Goal: Task Accomplishment & Management: Complete application form

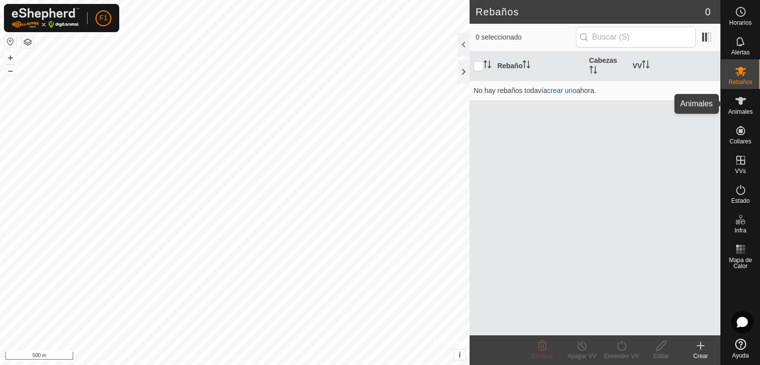
click at [751, 105] on div "Animales" at bounding box center [739, 104] width 39 height 30
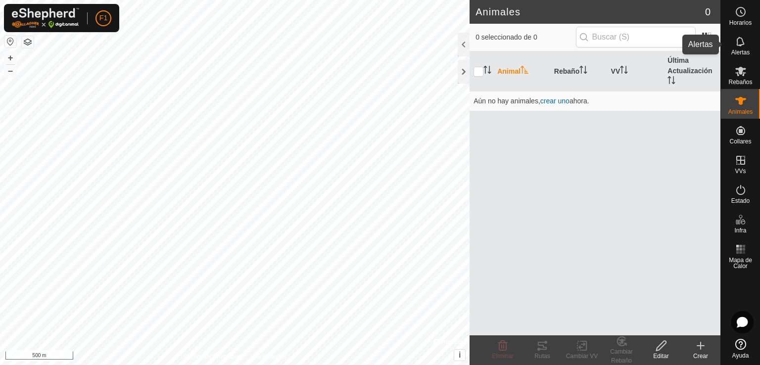
click at [745, 45] on es-notification-svg-icon at bounding box center [740, 42] width 18 height 16
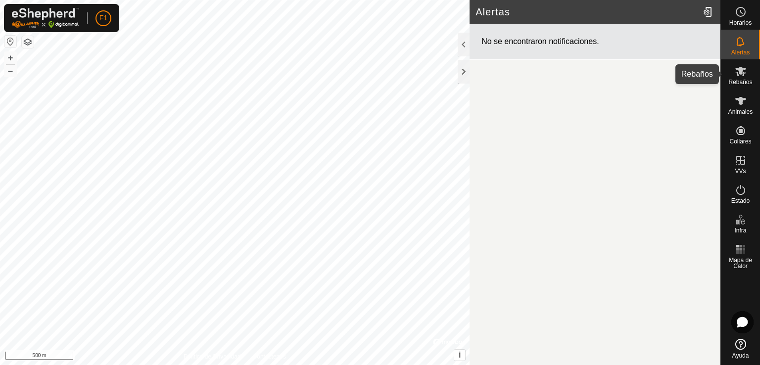
drag, startPoint x: 746, startPoint y: 75, endPoint x: 741, endPoint y: 82, distance: 7.8
click at [741, 82] on div "Rebaños" at bounding box center [739, 74] width 39 height 30
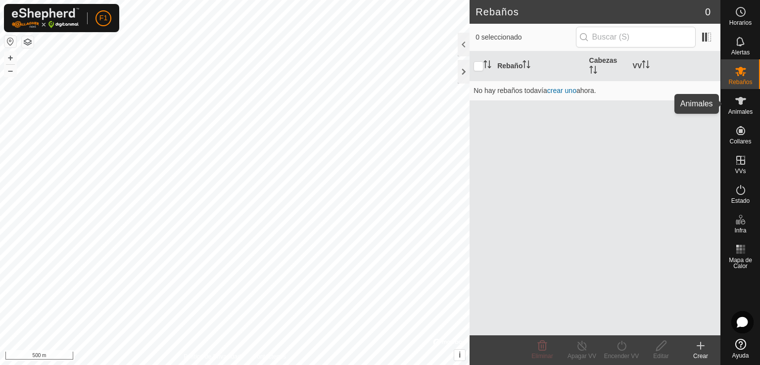
click at [741, 105] on icon at bounding box center [740, 101] width 12 height 12
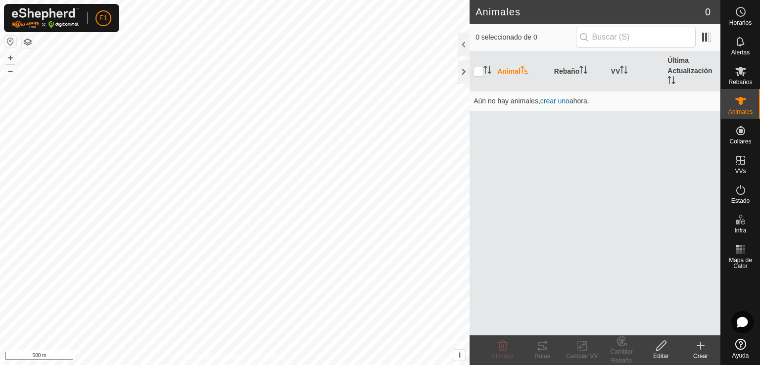
click at [687, 349] on create-svg-icon at bounding box center [700, 346] width 40 height 12
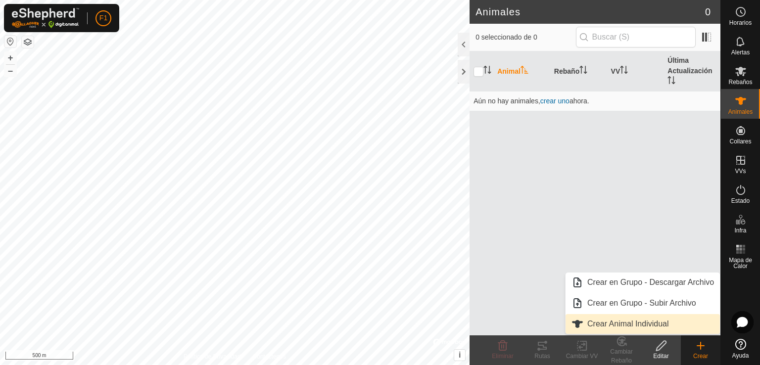
drag, startPoint x: 659, startPoint y: 326, endPoint x: 657, endPoint y: 321, distance: 5.5
click at [657, 321] on link "Crear Animal Individual" at bounding box center [642, 324] width 154 height 20
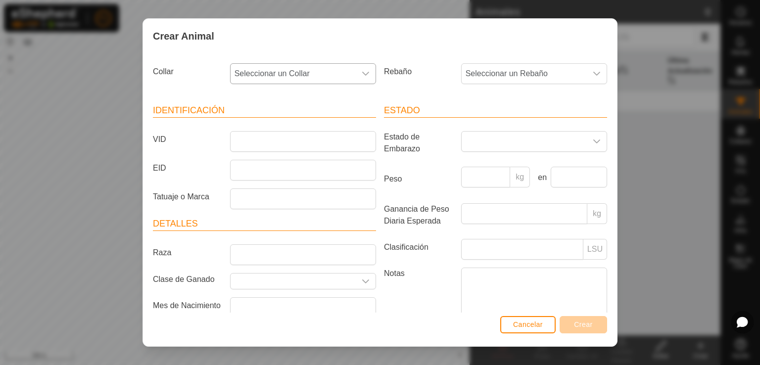
click at [331, 66] on span "Seleccionar un Collar" at bounding box center [292, 74] width 125 height 20
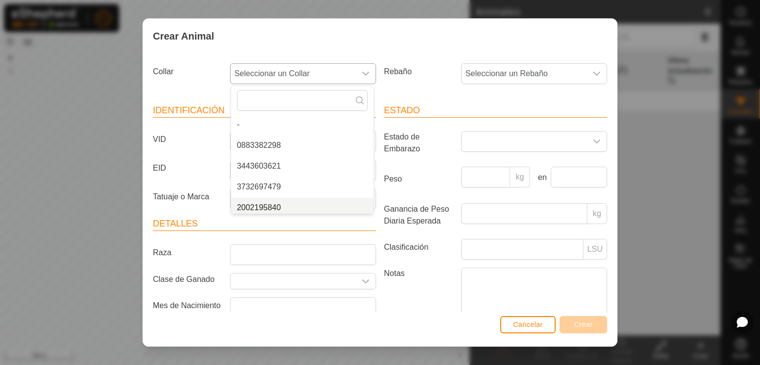
scroll to position [66, 0]
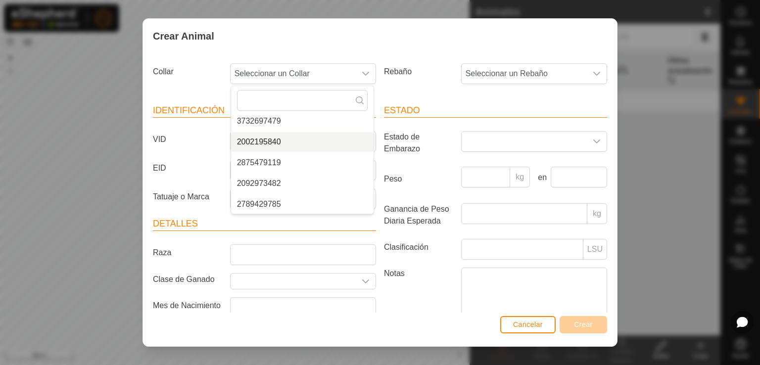
click at [576, 82] on span "Seleccionar un Rebaño" at bounding box center [523, 74] width 125 height 20
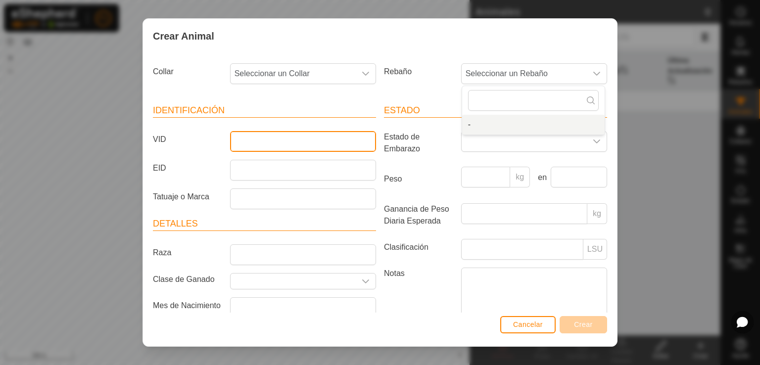
click at [267, 137] on input "VID" at bounding box center [303, 141] width 146 height 21
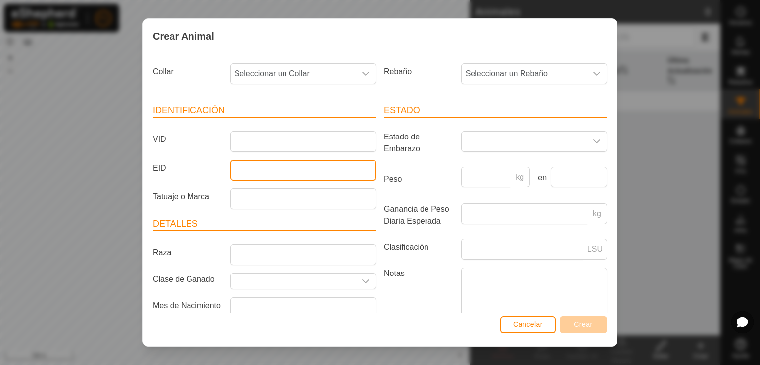
drag, startPoint x: 266, startPoint y: 171, endPoint x: 460, endPoint y: 152, distance: 195.2
click at [268, 171] on input "EID" at bounding box center [303, 170] width 146 height 21
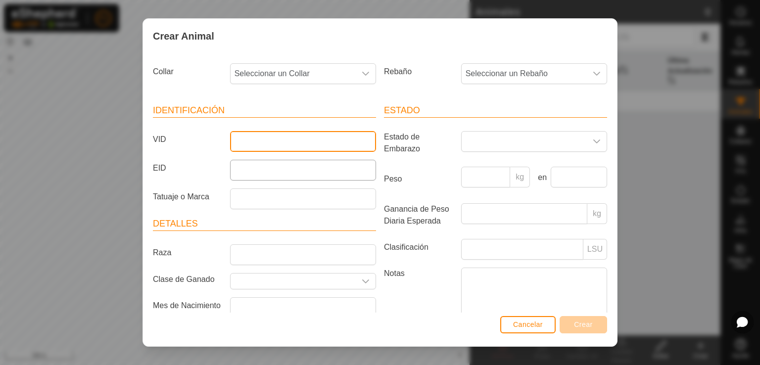
drag, startPoint x: 277, startPoint y: 133, endPoint x: 295, endPoint y: 177, distance: 47.2
click at [282, 150] on input "VID" at bounding box center [303, 141] width 146 height 21
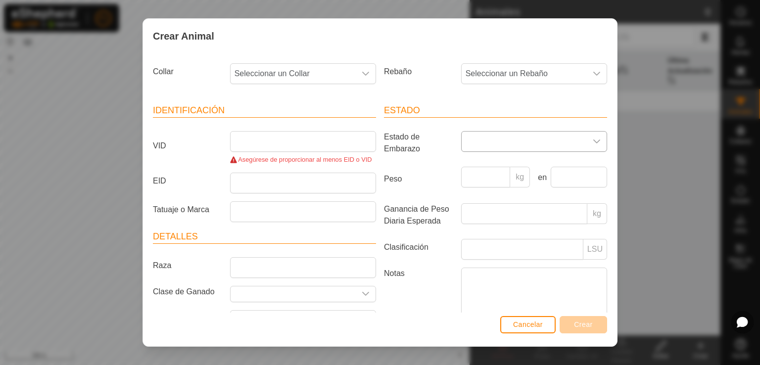
drag, startPoint x: 524, startPoint y: 132, endPoint x: 521, endPoint y: 143, distance: 11.8
click at [524, 135] on span at bounding box center [523, 142] width 125 height 20
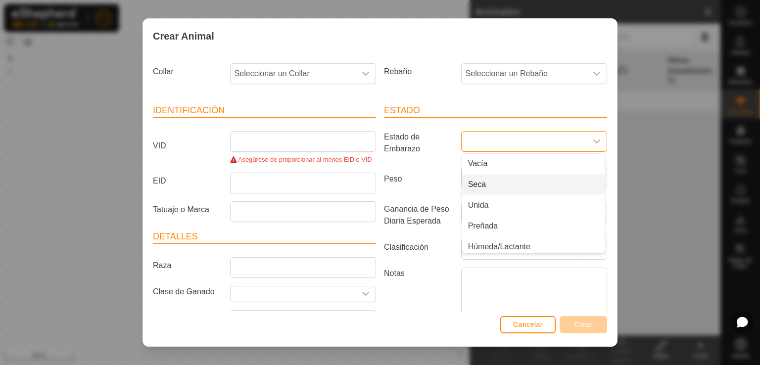
click at [277, 245] on article "Detalles Raza Clase de Ganado Mes de Nacimiento Edad -" at bounding box center [264, 292] width 223 height 125
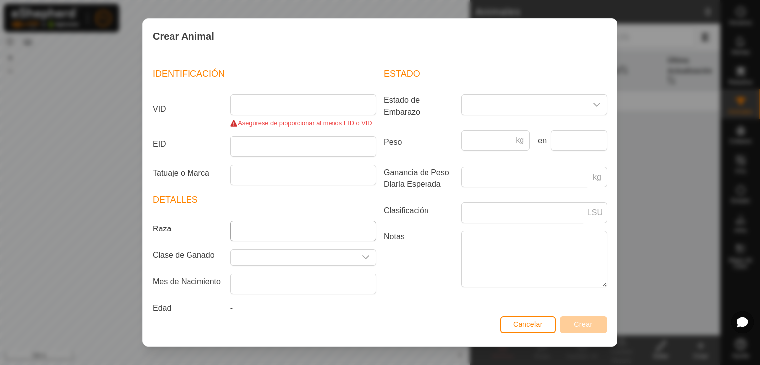
scroll to position [52, 0]
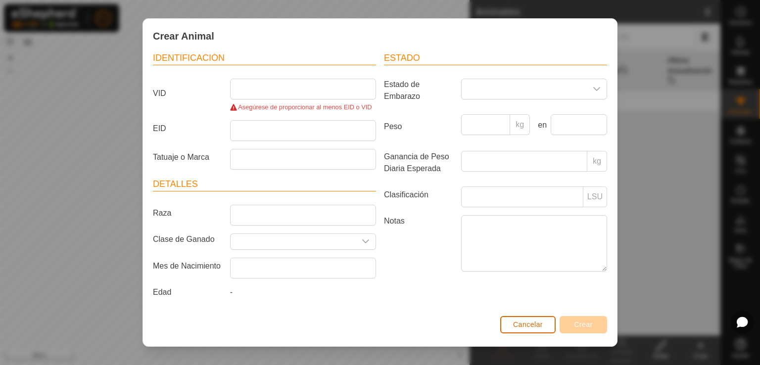
drag, startPoint x: 539, startPoint y: 329, endPoint x: 491, endPoint y: 327, distance: 49.0
click at [527, 328] on button "Cancelar" at bounding box center [527, 324] width 55 height 17
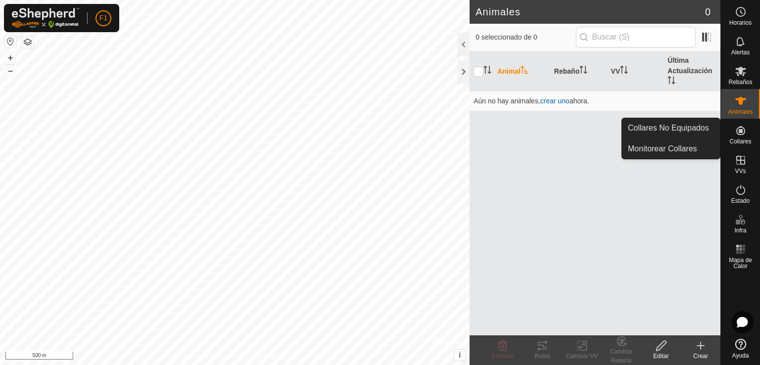
drag, startPoint x: 756, startPoint y: 146, endPoint x: 755, endPoint y: 135, distance: 11.4
click at [752, 134] on div "Collares" at bounding box center [739, 134] width 39 height 30
click at [744, 139] on span "Collares" at bounding box center [740, 141] width 22 height 6
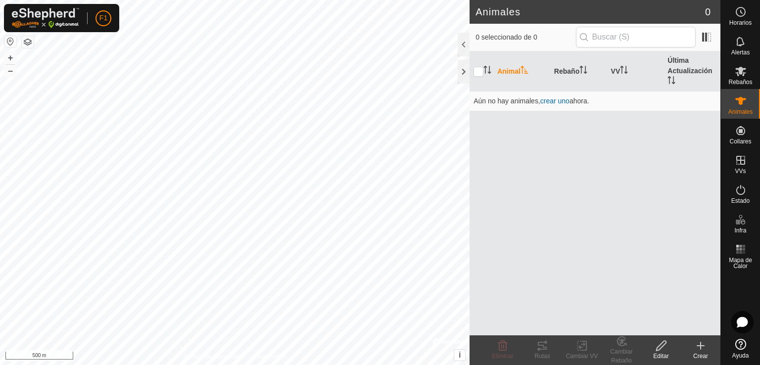
drag, startPoint x: 609, startPoint y: 149, endPoint x: 639, endPoint y: 149, distance: 29.7
click at [610, 149] on div "Animal Rebaño VV Última Actualización Aún no hay animales, crear uno ahora." at bounding box center [594, 193] width 251 height 284
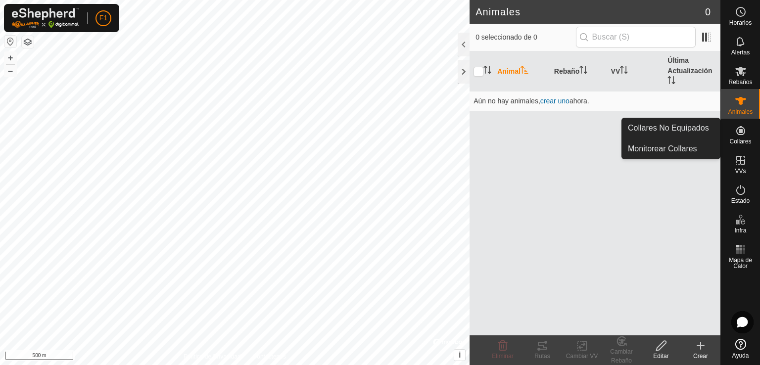
click at [670, 148] on link "Monitorear Collares" at bounding box center [671, 149] width 98 height 20
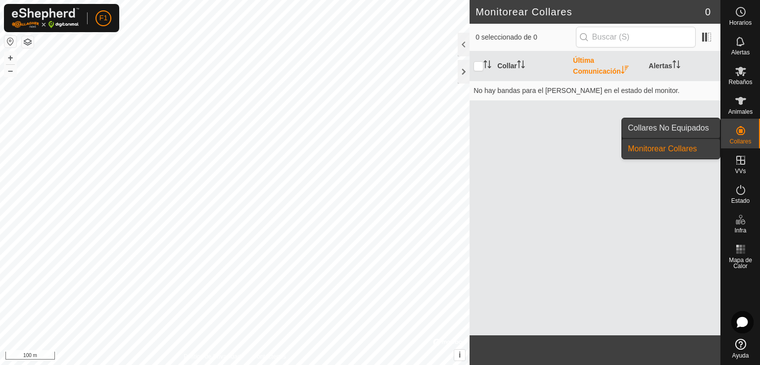
click at [686, 129] on link "Collares No Equipados" at bounding box center [671, 128] width 98 height 20
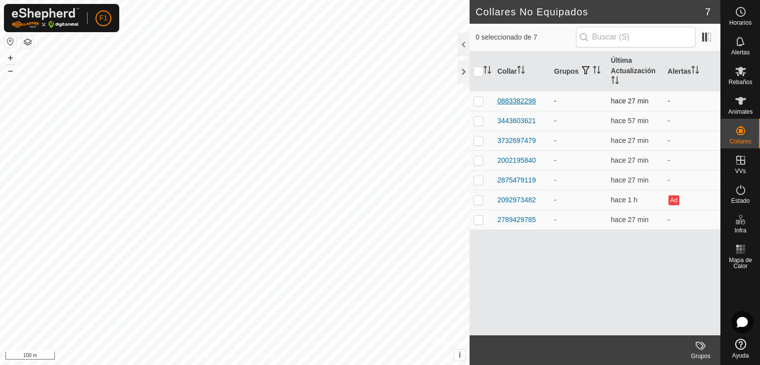
click at [516, 104] on div "0883382298" at bounding box center [516, 101] width 39 height 10
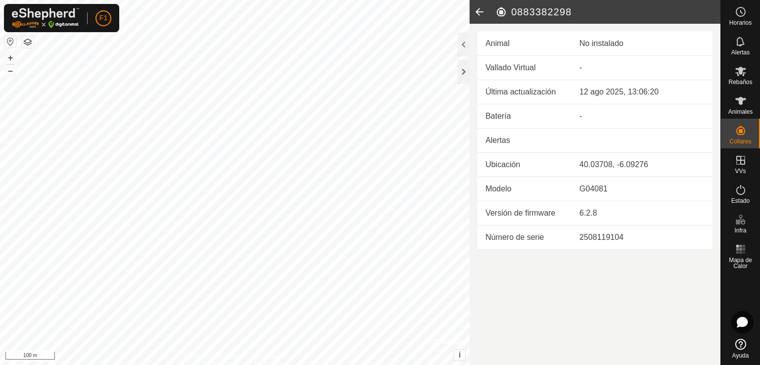
click at [476, 13] on icon at bounding box center [479, 12] width 20 height 24
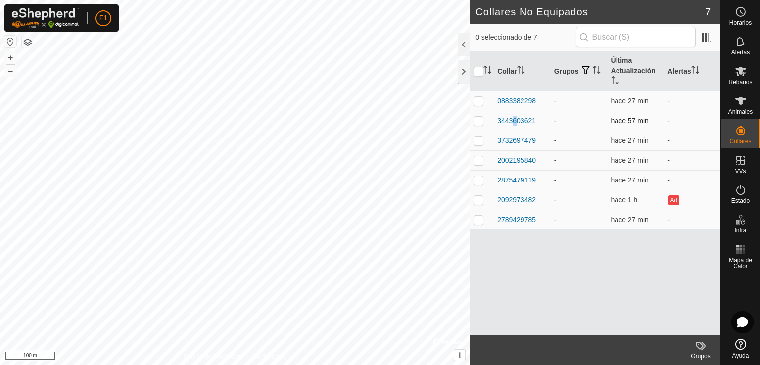
click at [509, 117] on div "3443603621" at bounding box center [516, 121] width 39 height 10
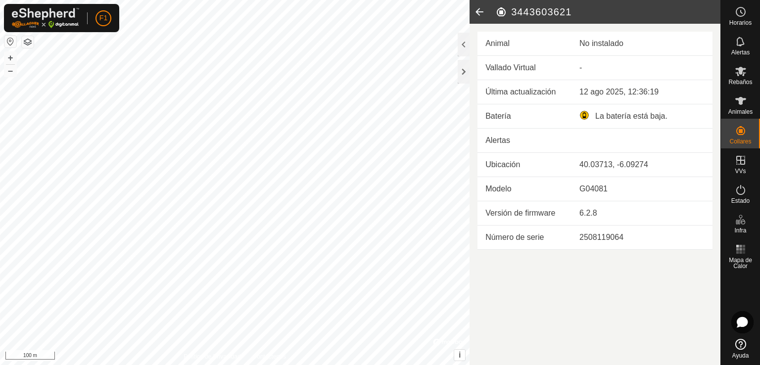
click at [648, 43] on div "No instalado" at bounding box center [641, 44] width 125 height 12
drag, startPoint x: 648, startPoint y: 43, endPoint x: 509, endPoint y: 135, distance: 167.2
click at [646, 48] on div "No instalado" at bounding box center [641, 44] width 125 height 12
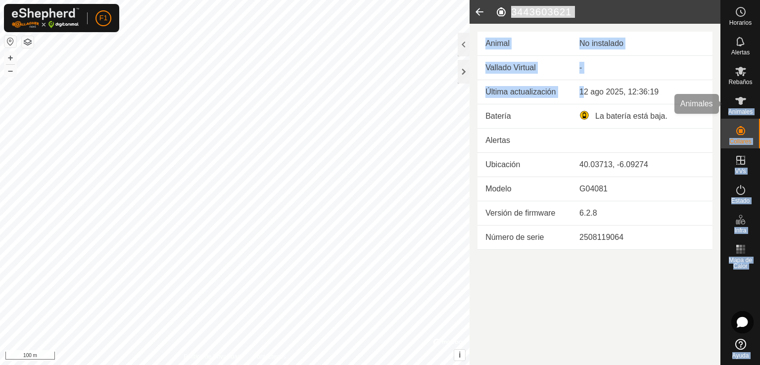
drag, startPoint x: 584, startPoint y: 93, endPoint x: 723, endPoint y: 115, distance: 140.1
click at [723, 115] on div "Horarios Alertas Rebaños Animales Collares VVs Estado Infra Mapa de Calor Ayuda…" at bounding box center [380, 182] width 760 height 365
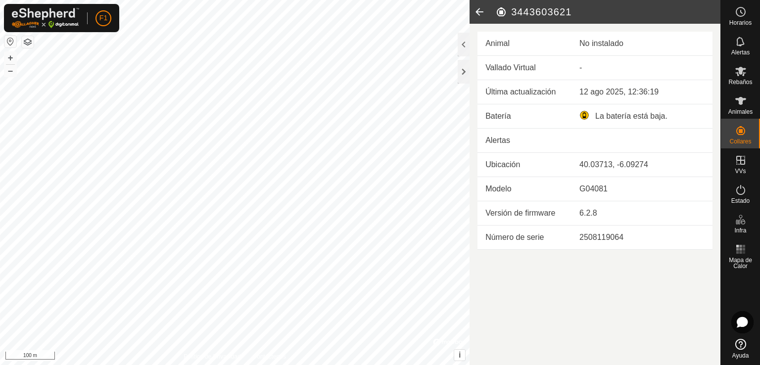
click at [600, 139] on td at bounding box center [641, 141] width 141 height 24
click at [741, 109] on span "Animales" at bounding box center [740, 112] width 24 height 6
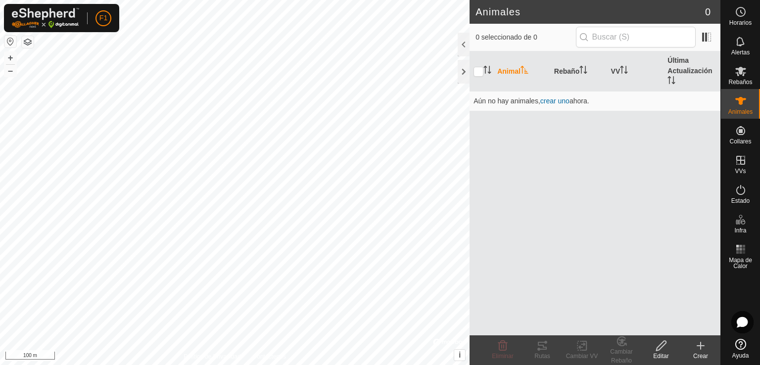
click at [700, 354] on div "Crear" at bounding box center [700, 356] width 40 height 9
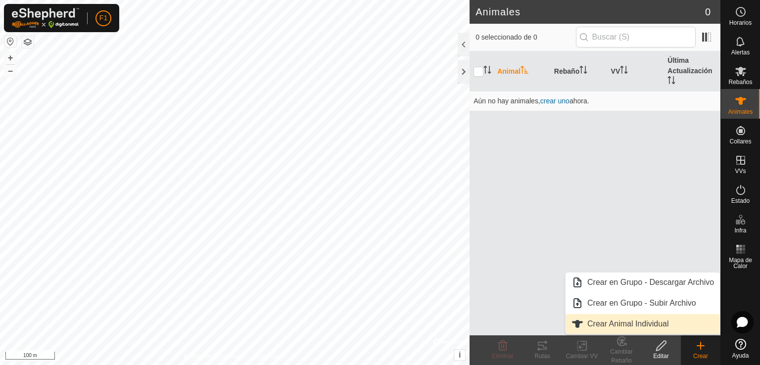
click at [692, 324] on link "Crear Animal Individual" at bounding box center [642, 324] width 154 height 20
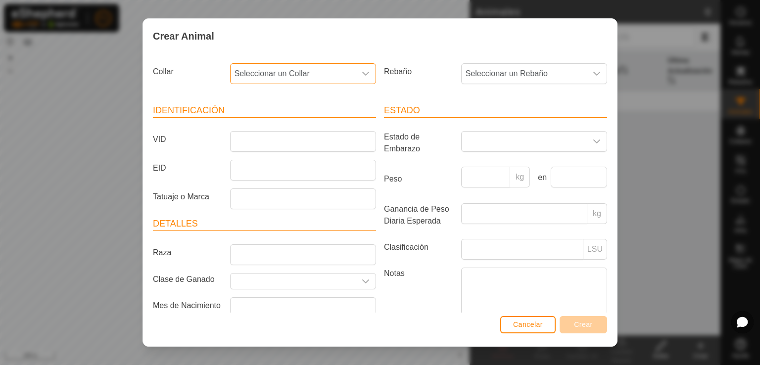
click at [313, 79] on span "Seleccionar un Collar" at bounding box center [292, 74] width 125 height 20
click at [260, 163] on li "3443603621" at bounding box center [302, 166] width 142 height 20
click at [549, 78] on span "Seleccionar un Rebaño" at bounding box center [523, 74] width 125 height 20
click at [314, 98] on div "Identificación VID EID Tatuaje o Marca Detalles Raza Clase de Ganado Mes de Nac…" at bounding box center [264, 223] width 231 height 262
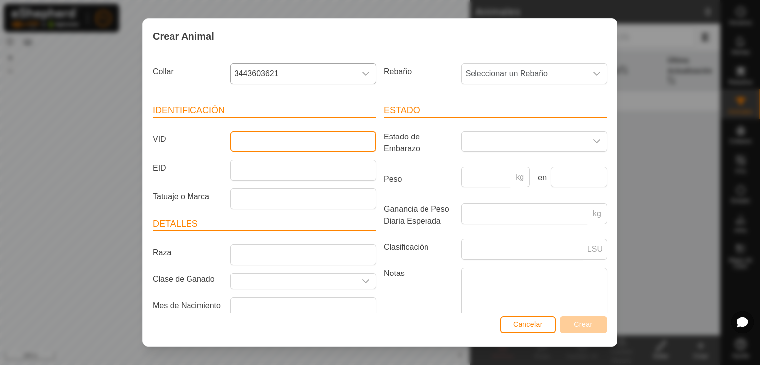
drag, startPoint x: 287, startPoint y: 145, endPoint x: 314, endPoint y: 222, distance: 81.3
click at [289, 151] on input "VID" at bounding box center [303, 141] width 146 height 21
type input "46465156456"
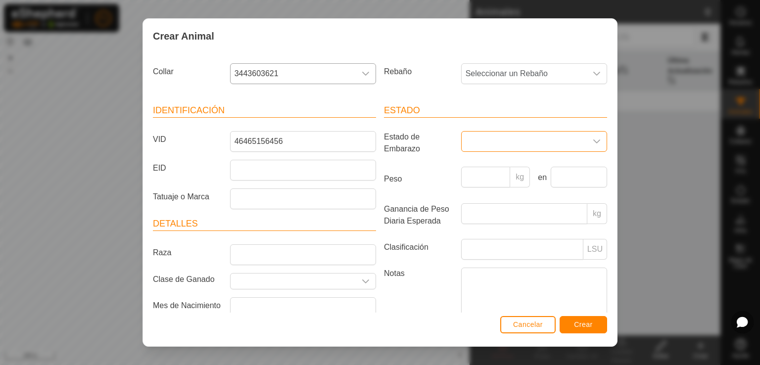
click at [540, 135] on span at bounding box center [523, 142] width 125 height 20
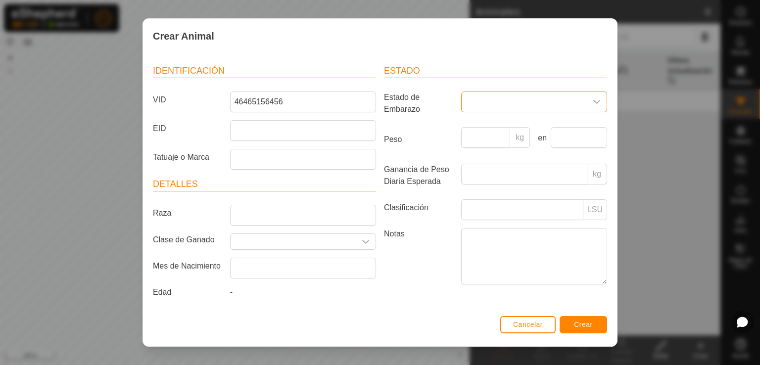
click at [572, 101] on span at bounding box center [523, 102] width 125 height 20
drag, startPoint x: 497, startPoint y: 184, endPoint x: 516, endPoint y: 188, distance: 19.8
click at [496, 184] on li "Preñada" at bounding box center [533, 187] width 142 height 20
click at [323, 141] on article "Identificación VID 46465156456 EID Tatuaje o Marca" at bounding box center [264, 116] width 223 height 105
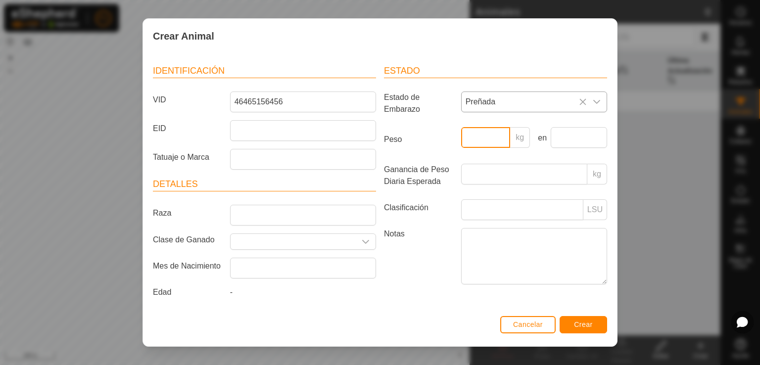
click at [497, 137] on input "Peso" at bounding box center [485, 137] width 49 height 21
drag, startPoint x: 568, startPoint y: 147, endPoint x: 233, endPoint y: 187, distance: 337.6
click at [525, 152] on div "kg en" at bounding box center [534, 141] width 154 height 29
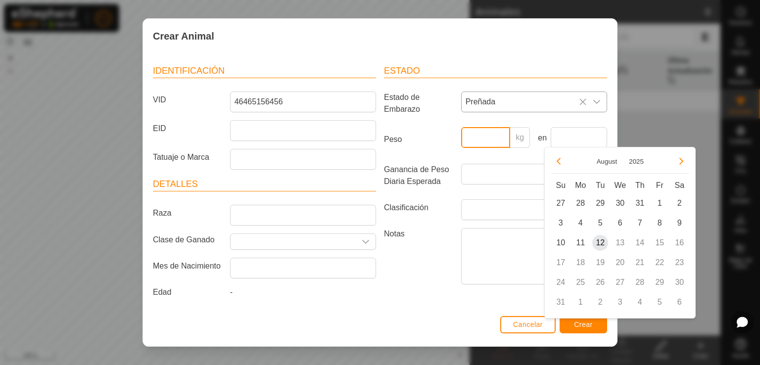
drag, startPoint x: 502, startPoint y: 128, endPoint x: 499, endPoint y: 138, distance: 10.2
click at [500, 135] on input "Peso" at bounding box center [485, 137] width 49 height 21
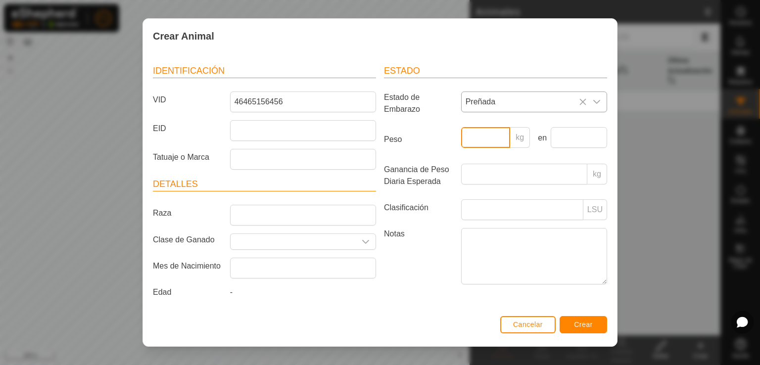
click at [499, 139] on input "Peso" at bounding box center [485, 137] width 49 height 21
drag, startPoint x: 556, startPoint y: 140, endPoint x: 467, endPoint y: 140, distance: 88.5
click at [550, 140] on input "text" at bounding box center [578, 137] width 56 height 21
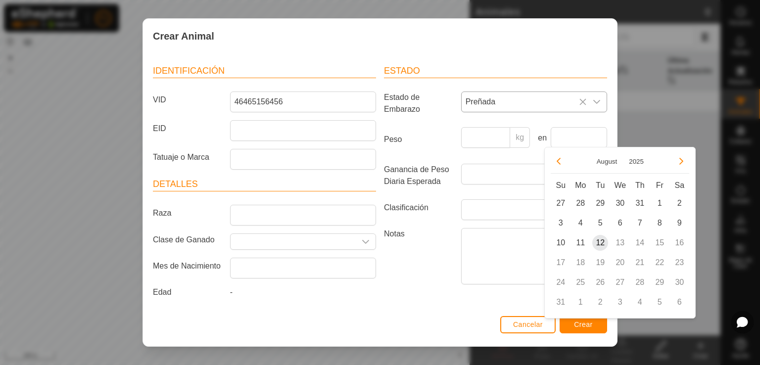
drag, startPoint x: 601, startPoint y: 241, endPoint x: 568, endPoint y: 234, distance: 34.3
click at [595, 241] on span "12" at bounding box center [600, 243] width 16 height 16
type input "[DATE]"
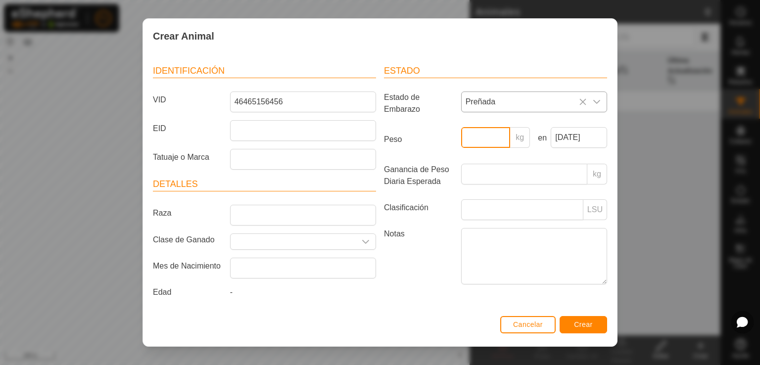
drag, startPoint x: 486, startPoint y: 134, endPoint x: 432, endPoint y: 138, distance: 53.6
click at [483, 135] on input "Peso" at bounding box center [485, 137] width 49 height 21
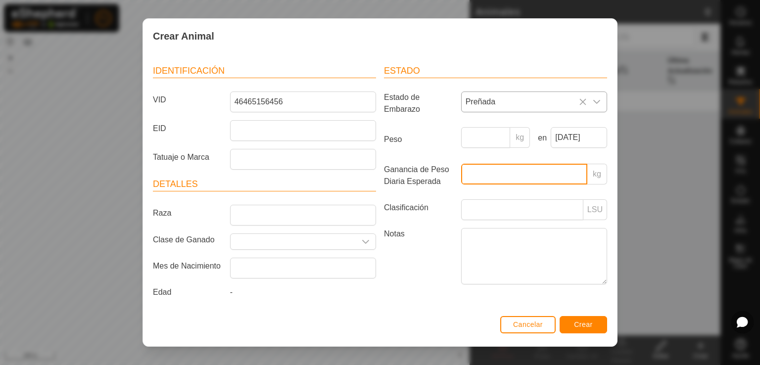
click at [496, 177] on input "Ganancia de Peso Diaria Esperada" at bounding box center [524, 174] width 126 height 21
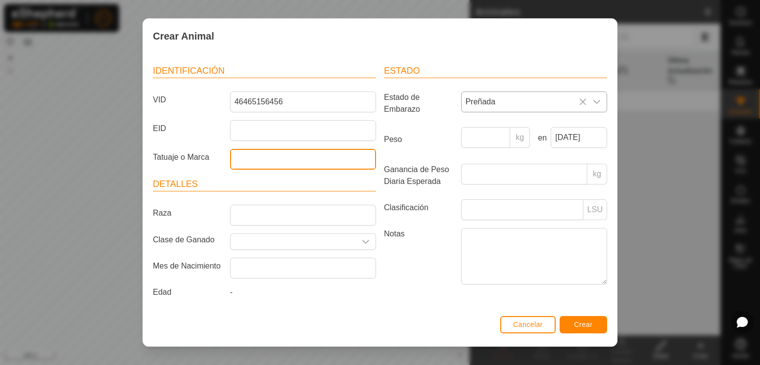
click at [256, 162] on input "Tatuaje o Marca" at bounding box center [303, 159] width 146 height 21
drag, startPoint x: 461, startPoint y: 101, endPoint x: 477, endPoint y: 112, distance: 18.9
click at [465, 105] on span "Preñada" at bounding box center [523, 102] width 125 height 20
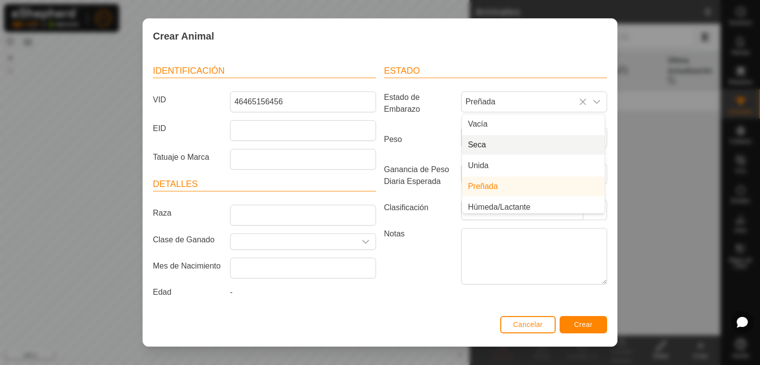
click at [532, 141] on li "Seca" at bounding box center [533, 145] width 142 height 20
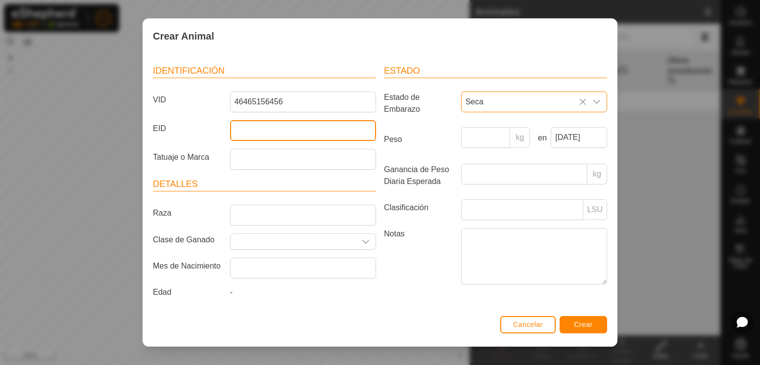
drag, startPoint x: 278, startPoint y: 123, endPoint x: 279, endPoint y: 132, distance: 9.0
click at [278, 123] on input "EID" at bounding box center [303, 130] width 146 height 21
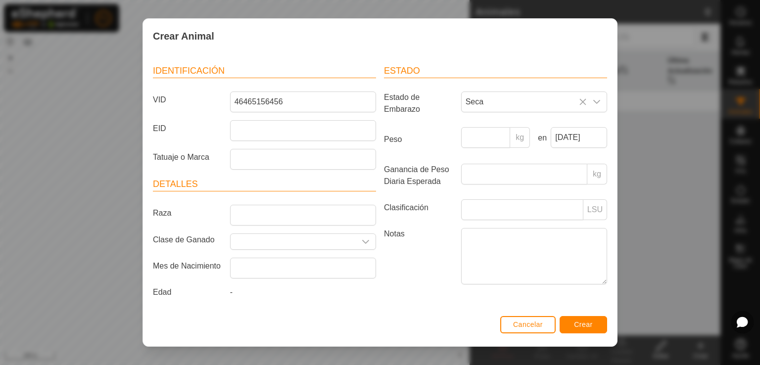
click at [157, 131] on label "EID" at bounding box center [187, 128] width 77 height 17
click at [230, 131] on input "EID" at bounding box center [303, 130] width 146 height 21
click at [157, 131] on label "EID" at bounding box center [187, 128] width 77 height 17
click at [230, 131] on input "EID" at bounding box center [303, 130] width 146 height 21
click at [157, 131] on label "EID" at bounding box center [187, 128] width 77 height 17
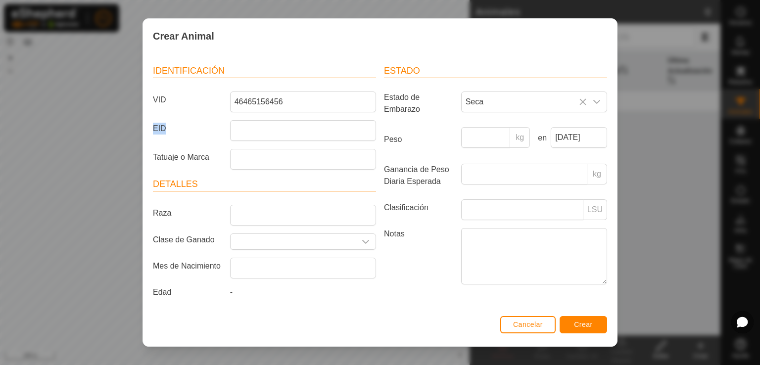
click at [230, 131] on input "EID" at bounding box center [303, 130] width 146 height 21
click at [188, 159] on label "Tatuaje o Marca" at bounding box center [187, 157] width 77 height 17
click at [230, 159] on input "Tatuaje o Marca" at bounding box center [303, 159] width 146 height 21
drag, startPoint x: 188, startPoint y: 159, endPoint x: 228, endPoint y: 157, distance: 40.1
click at [195, 158] on label "Tatuaje o Marca" at bounding box center [187, 157] width 77 height 17
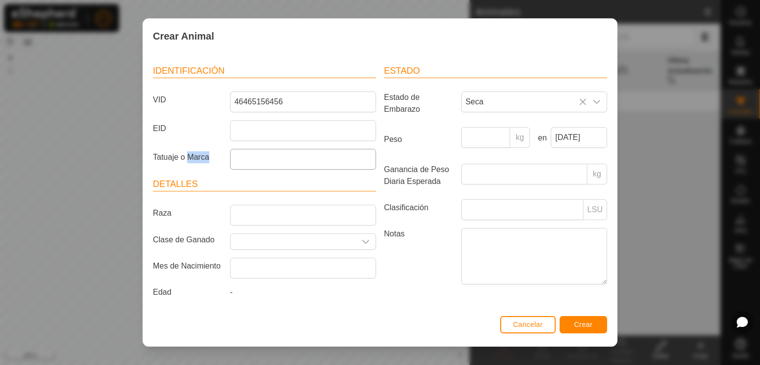
click at [230, 158] on input "Tatuaje o Marca" at bounding box center [303, 159] width 146 height 21
click at [291, 169] on div "Identificación VID 46465156456 EID Tatuaje o Marca Detalles Raza Clase de Ganad…" at bounding box center [264, 183] width 231 height 262
drag, startPoint x: 498, startPoint y: 137, endPoint x: 673, endPoint y: 297, distance: 236.3
click at [498, 137] on input "Peso" at bounding box center [485, 137] width 49 height 21
click at [553, 101] on span "Seca" at bounding box center [523, 102] width 125 height 20
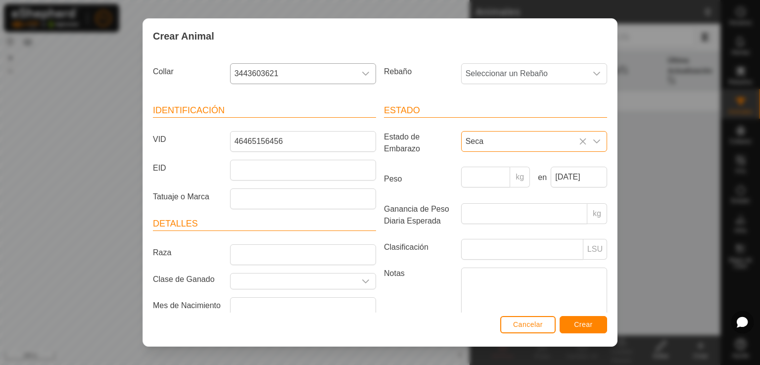
click at [559, 151] on span "Seca" at bounding box center [523, 142] width 125 height 20
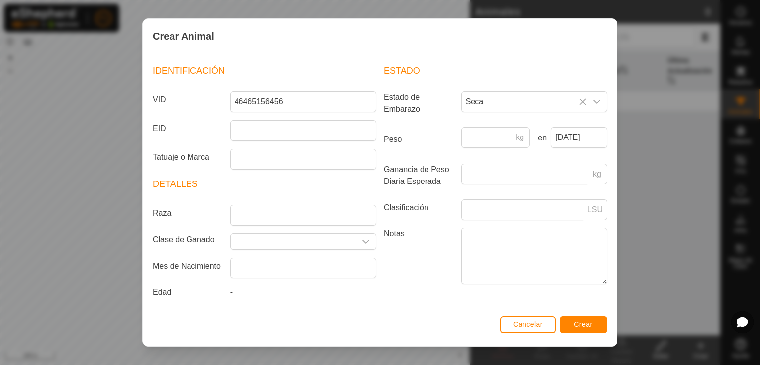
click at [535, 111] on div "Seca" at bounding box center [534, 105] width 154 height 28
click at [534, 103] on span "Seca" at bounding box center [523, 102] width 125 height 20
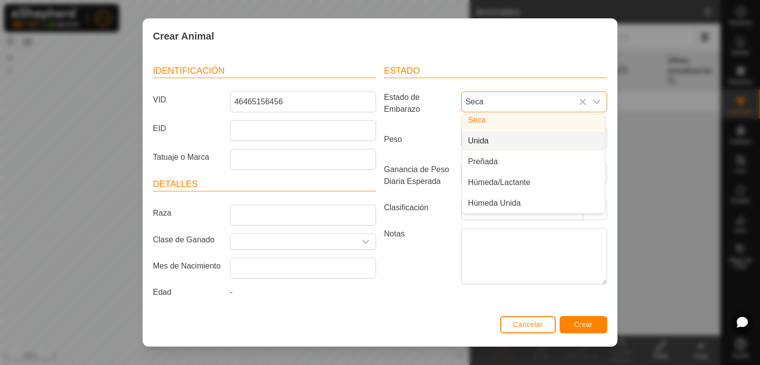
scroll to position [0, 0]
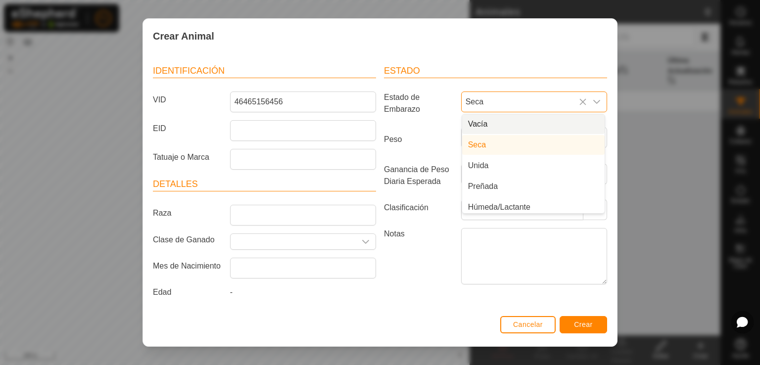
click at [199, 125] on label "EID" at bounding box center [187, 128] width 77 height 17
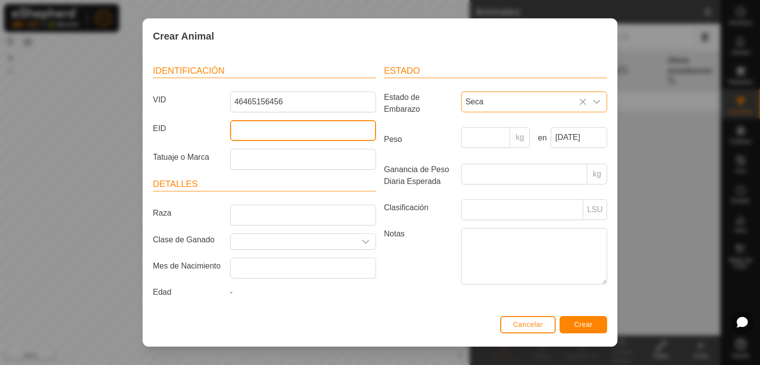
click at [230, 125] on input "EID" at bounding box center [303, 130] width 146 height 21
click at [298, 134] on input "EID" at bounding box center [303, 130] width 146 height 21
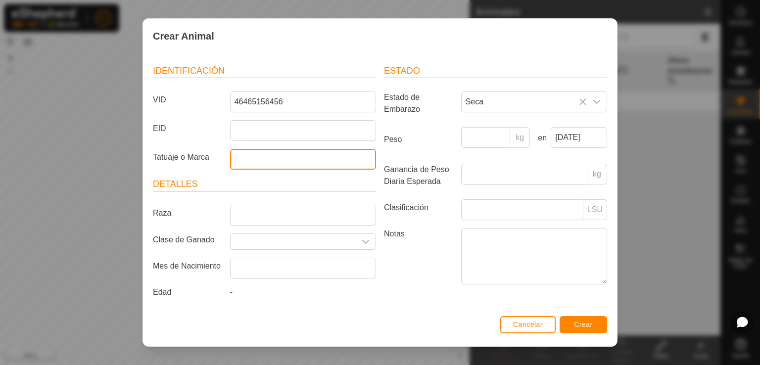
click at [298, 158] on input "Tatuaje o Marca" at bounding box center [303, 159] width 146 height 21
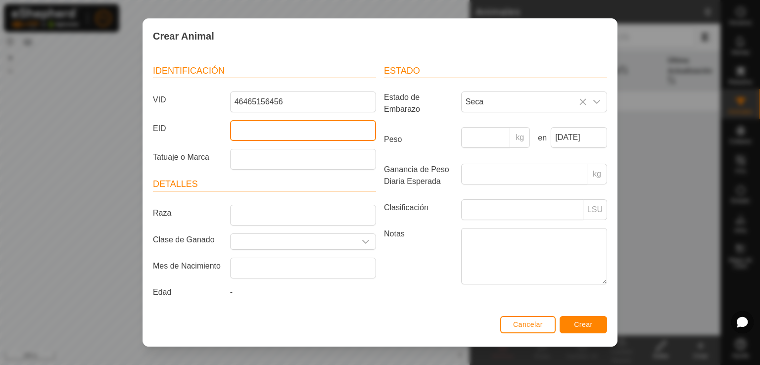
click at [348, 132] on input "EID" at bounding box center [303, 130] width 146 height 21
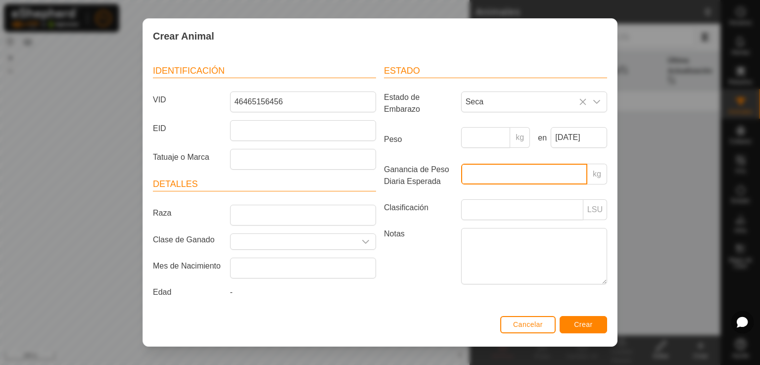
click at [504, 164] on input "Ganancia de Peso Diaria Esperada" at bounding box center [524, 174] width 126 height 21
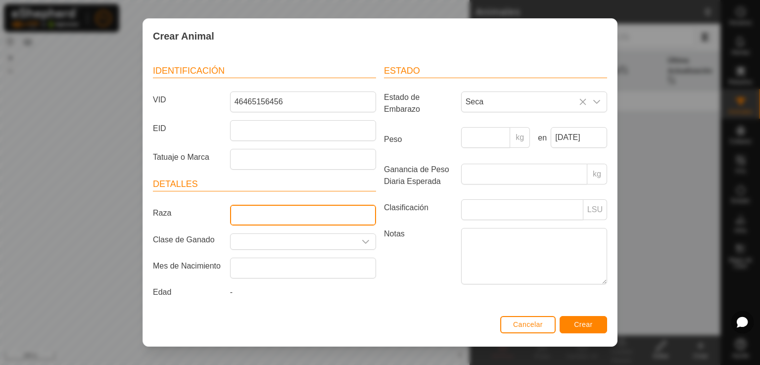
drag, startPoint x: 296, startPoint y: 208, endPoint x: 441, endPoint y: 208, distance: 145.4
click at [298, 208] on input "Raza" at bounding box center [303, 215] width 146 height 21
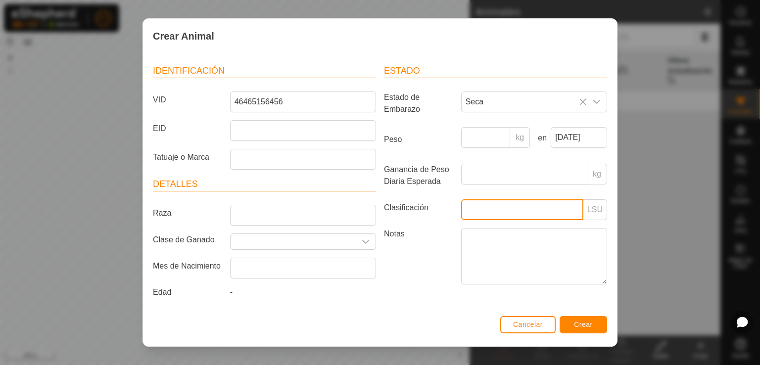
click at [515, 203] on input "Clasificación" at bounding box center [522, 209] width 122 height 21
click at [515, 206] on input "Clasificación" at bounding box center [522, 209] width 122 height 21
drag, startPoint x: 515, startPoint y: 206, endPoint x: 320, endPoint y: 240, distance: 197.3
click at [475, 222] on article "Estado Estado de Embarazo Seca Peso kg en [DATE] Ganancia de Peso Diaria Espera…" at bounding box center [495, 176] width 223 height 224
click at [320, 240] on input "Seleccione o ingrese una Clase de Ganado" at bounding box center [292, 241] width 125 height 15
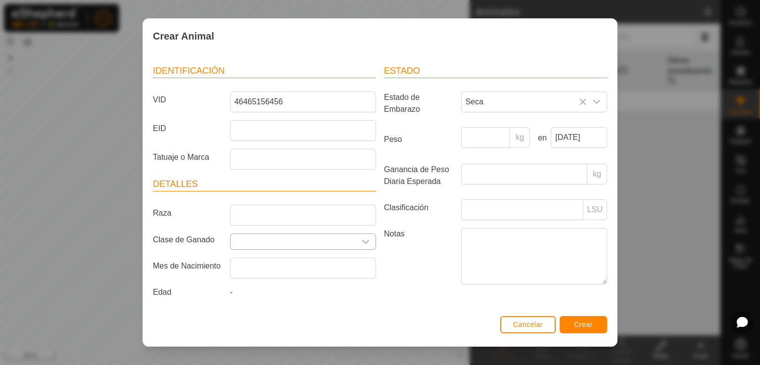
click at [364, 238] on icon "dropdown trigger" at bounding box center [365, 242] width 8 height 8
click at [323, 293] on li "No results found" at bounding box center [300, 289] width 142 height 20
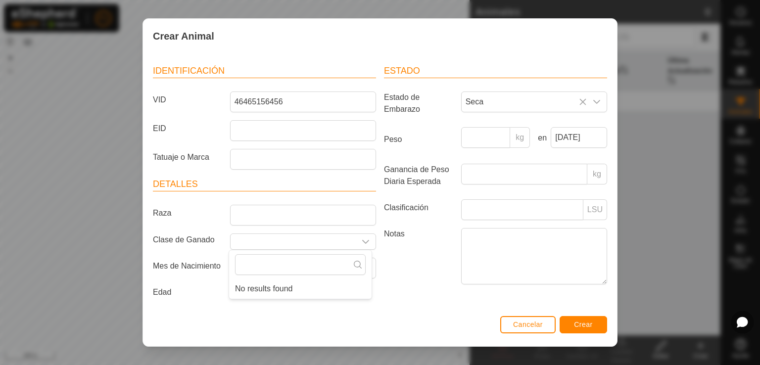
click at [359, 267] on icon at bounding box center [358, 265] width 8 height 8
click at [409, 253] on label "Notas" at bounding box center [418, 256] width 77 height 56
click at [461, 253] on textarea "Notas" at bounding box center [534, 256] width 146 height 56
click at [314, 276] on input "text" at bounding box center [303, 268] width 146 height 21
click at [437, 130] on label "Peso" at bounding box center [418, 139] width 77 height 25
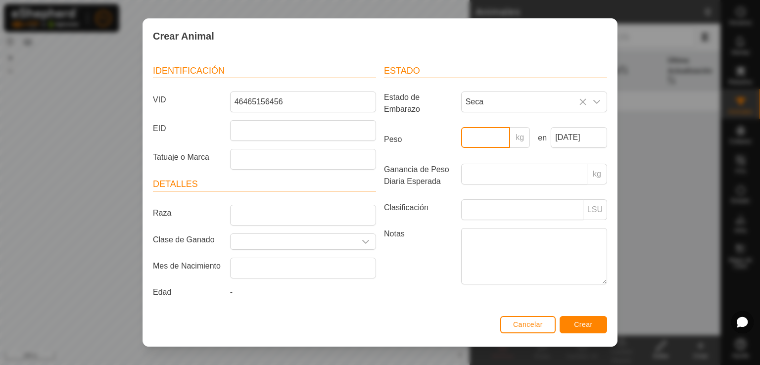
click at [461, 130] on input "Peso" at bounding box center [485, 137] width 49 height 21
click at [507, 320] on button "Cancelar" at bounding box center [527, 324] width 55 height 17
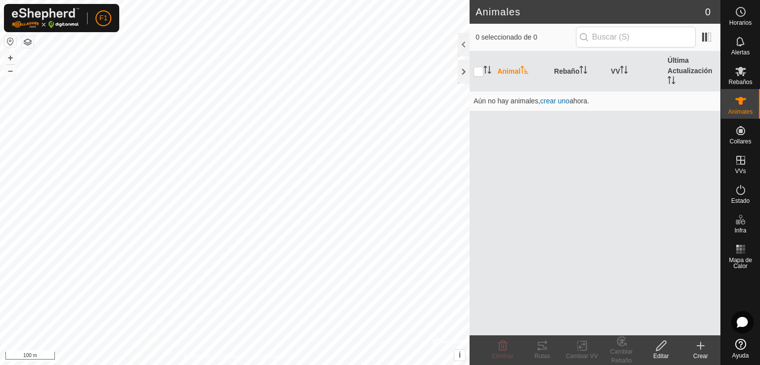
click at [601, 147] on div "Animal Rebaño VV Última Actualización Aún no hay animales, crear uno ahora." at bounding box center [594, 193] width 251 height 284
click at [690, 345] on create-svg-icon at bounding box center [700, 346] width 40 height 12
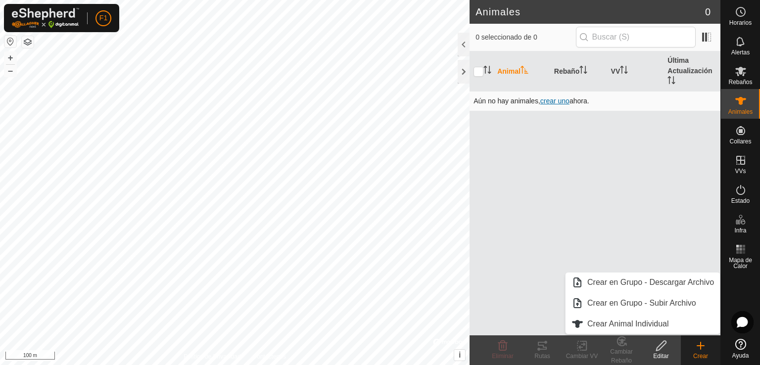
click at [555, 99] on span "crear uno" at bounding box center [554, 101] width 29 height 8
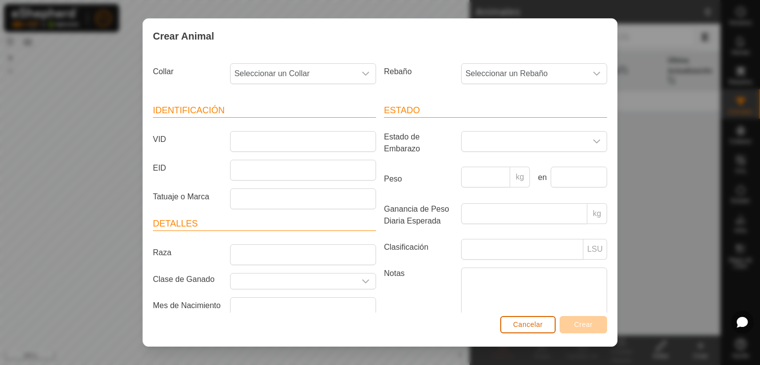
click at [536, 322] on span "Cancelar" at bounding box center [528, 324] width 30 height 8
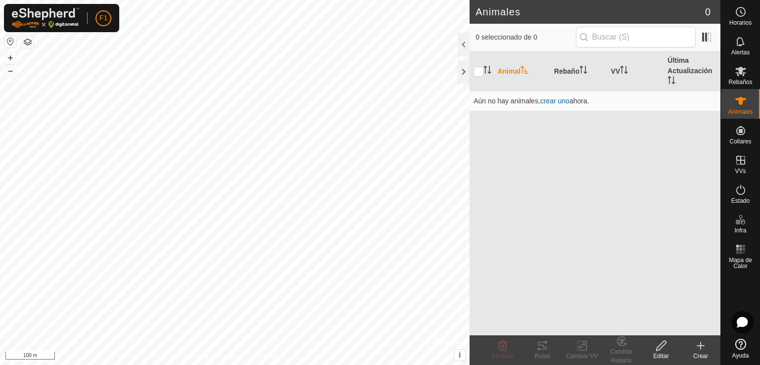
click at [698, 352] on div "Crear" at bounding box center [700, 356] width 40 height 9
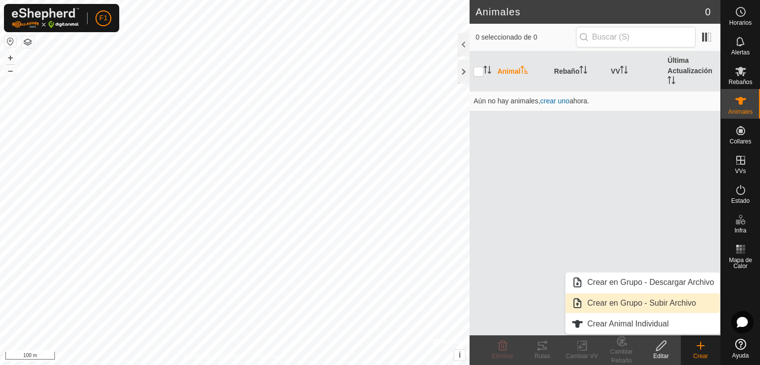
click at [665, 304] on link "Crear en Grupo - Subir Archivo" at bounding box center [642, 303] width 154 height 20
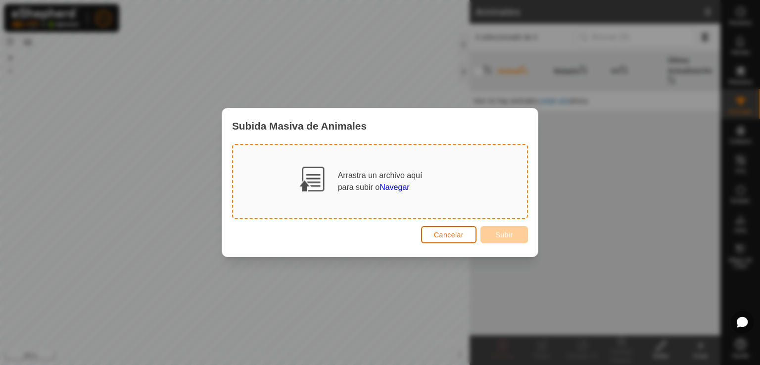
drag, startPoint x: 455, startPoint y: 237, endPoint x: 545, endPoint y: 277, distance: 97.9
click at [456, 239] on button "Cancelar" at bounding box center [448, 234] width 55 height 17
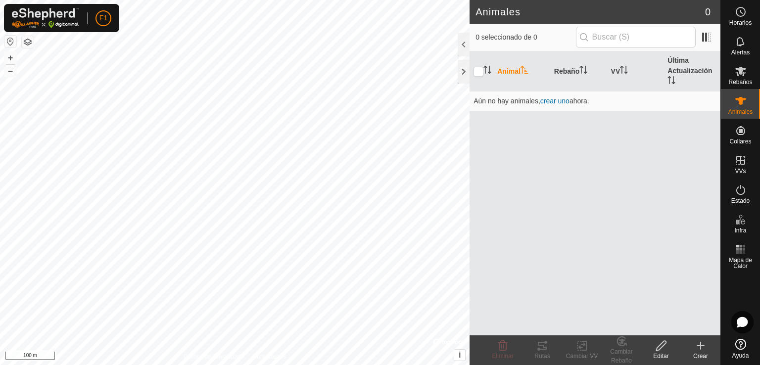
click at [667, 353] on div "Editar" at bounding box center [661, 356] width 40 height 9
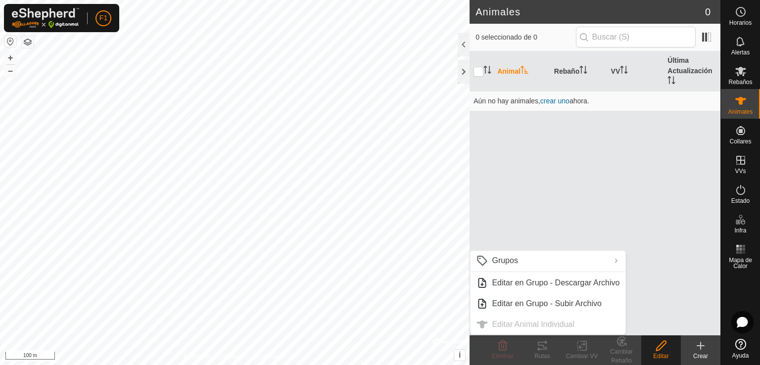
click at [584, 149] on div "Animal Rebaño VV Última Actualización Aún no hay animales, crear uno ahora." at bounding box center [594, 193] width 251 height 284
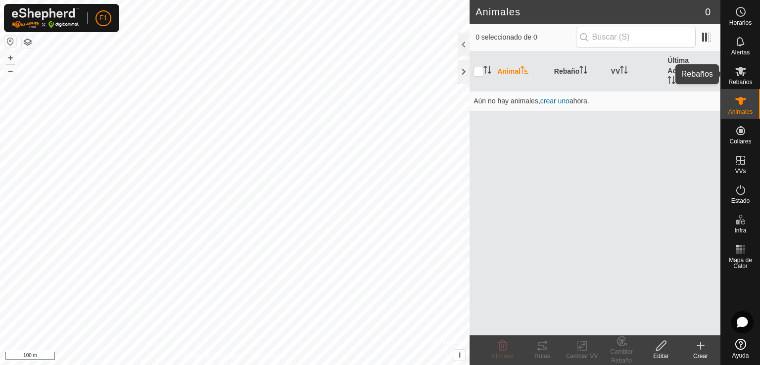
click at [735, 82] on span "Rebaños" at bounding box center [740, 82] width 24 height 6
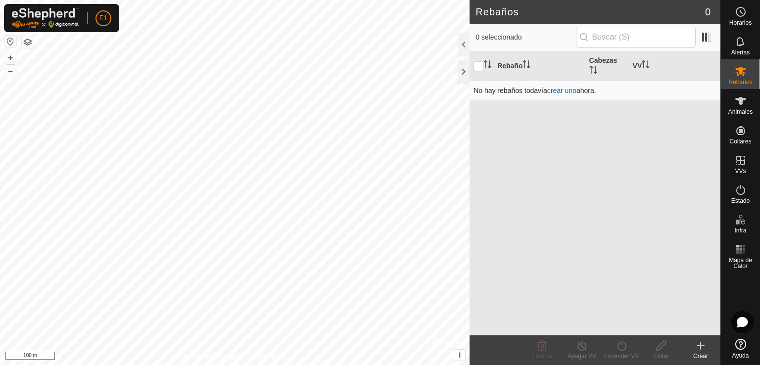
click at [552, 89] on link "crear uno" at bounding box center [561, 91] width 29 height 8
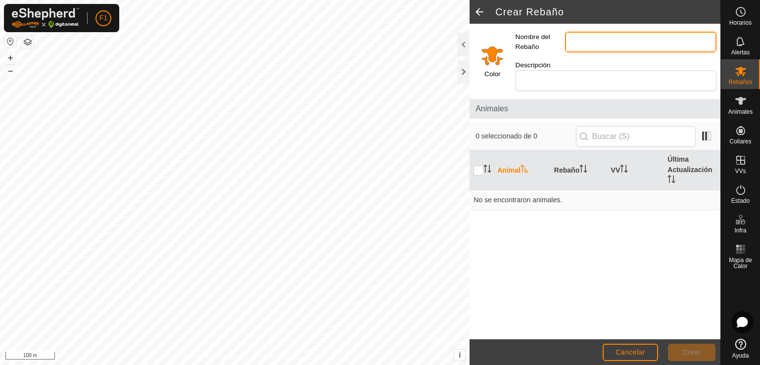
click at [589, 36] on input "Nombre del Rebaño" at bounding box center [640, 42] width 151 height 21
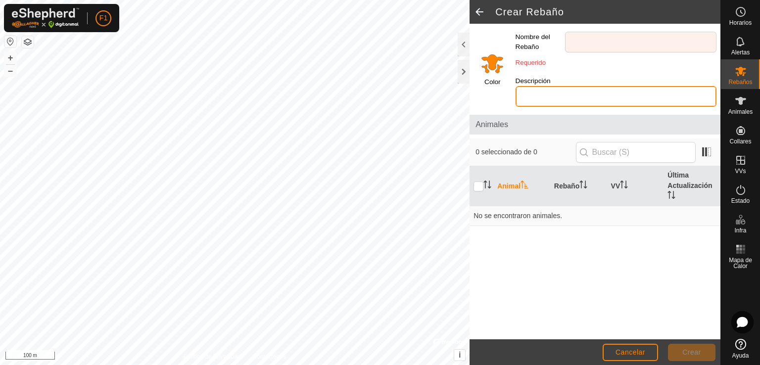
click at [619, 73] on div "Descripción" at bounding box center [615, 91] width 209 height 39
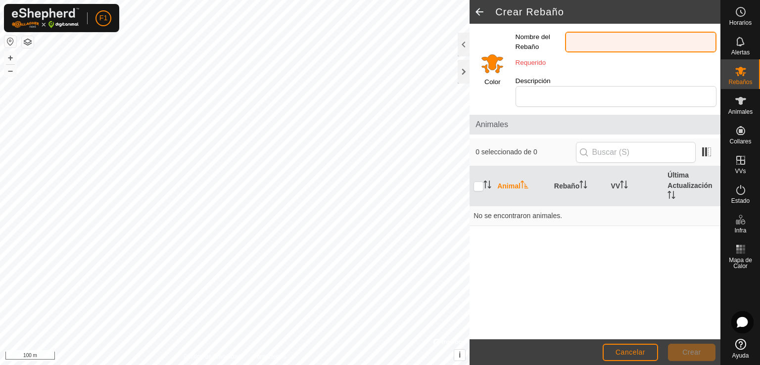
click at [605, 49] on input "Nombre del Rebaño" at bounding box center [640, 42] width 151 height 21
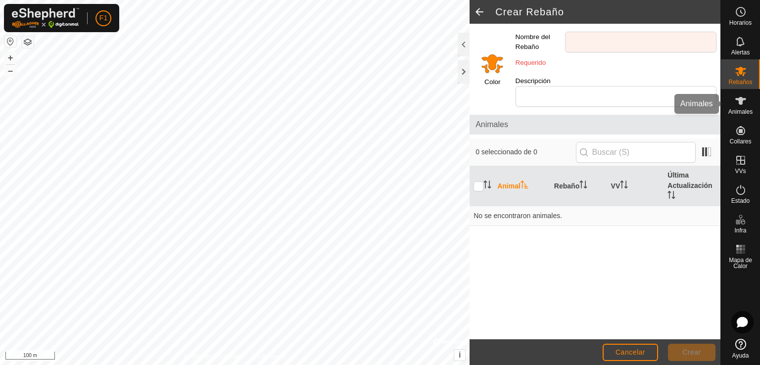
click at [738, 110] on span "Animales" at bounding box center [740, 112] width 24 height 6
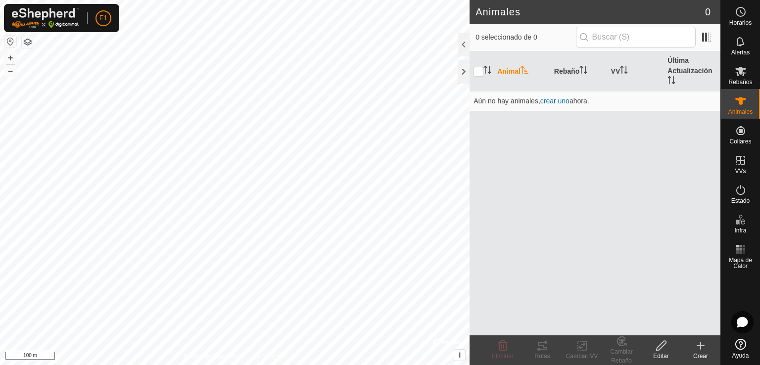
drag, startPoint x: 568, startPoint y: 100, endPoint x: 584, endPoint y: 140, distance: 42.8
click at [568, 105] on td "Aún no hay animales, crear uno ahora." at bounding box center [594, 101] width 251 height 20
click at [556, 97] on span "crear uno" at bounding box center [554, 101] width 29 height 8
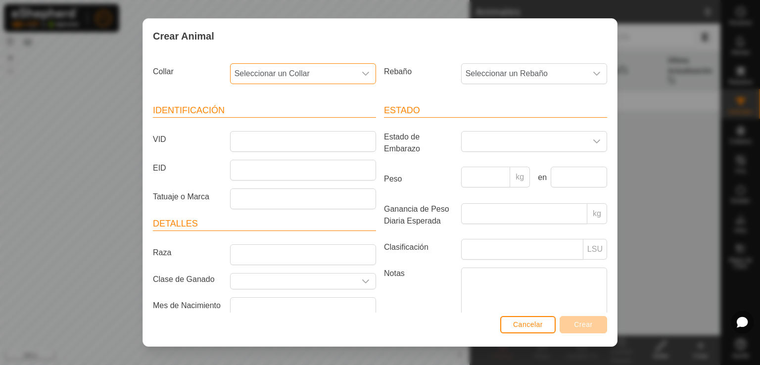
click at [348, 70] on span "Seleccionar un Collar" at bounding box center [292, 74] width 125 height 20
click at [338, 78] on span "Seleccionar un Collar" at bounding box center [292, 74] width 125 height 20
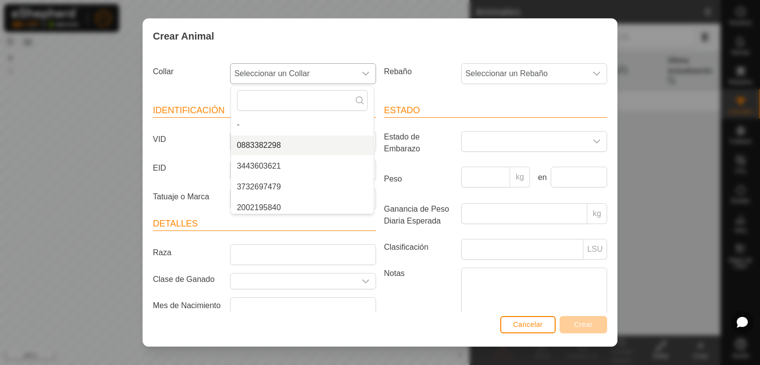
click at [293, 149] on li "0883382298" at bounding box center [302, 145] width 142 height 20
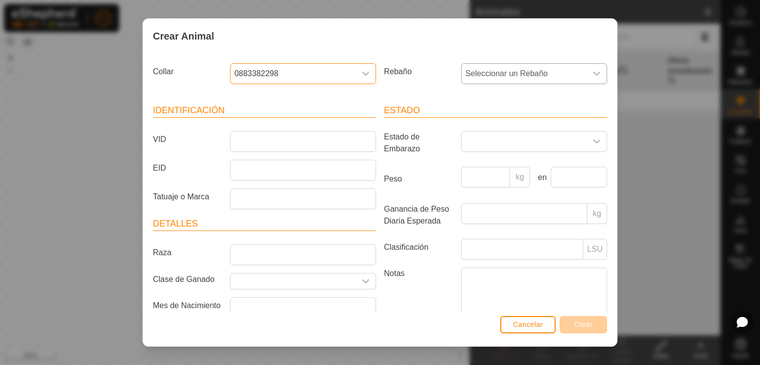
drag, startPoint x: 551, startPoint y: 68, endPoint x: 553, endPoint y: 82, distance: 13.9
click at [553, 70] on span "Seleccionar un Rebaño" at bounding box center [523, 74] width 125 height 20
click at [312, 279] on input "Seleccione o ingrese una Clase de Ganado" at bounding box center [292, 280] width 125 height 15
click at [362, 285] on div "dropdown trigger" at bounding box center [366, 280] width 20 height 15
click at [304, 329] on li "No results found" at bounding box center [300, 329] width 142 height 20
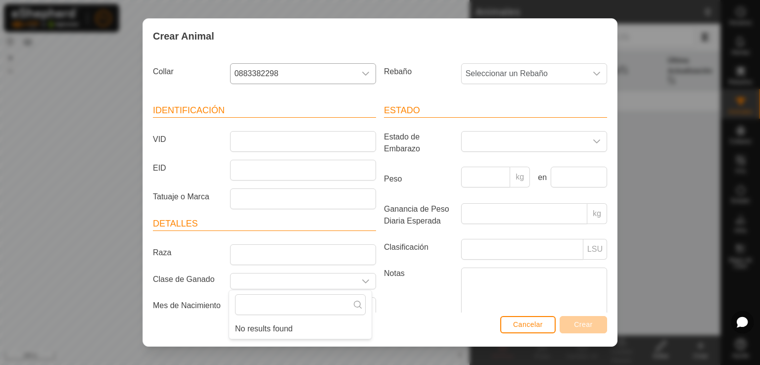
click at [304, 329] on li "No results found" at bounding box center [300, 329] width 142 height 20
click at [305, 331] on li "No results found" at bounding box center [300, 329] width 142 height 20
drag, startPoint x: 527, startPoint y: 324, endPoint x: 532, endPoint y: 319, distance: 6.7
click at [528, 324] on span "Cancelar" at bounding box center [528, 324] width 30 height 8
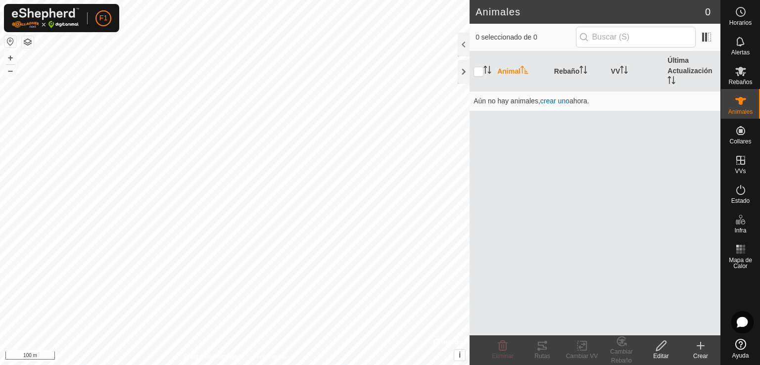
click at [696, 352] on div "Crear" at bounding box center [700, 356] width 40 height 9
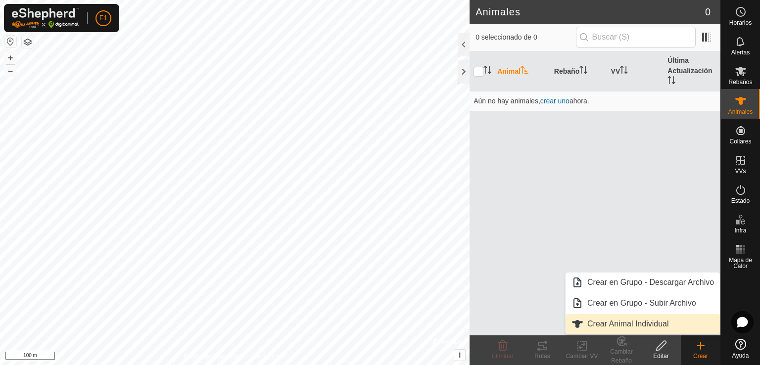
click at [663, 325] on link "Crear Animal Individual" at bounding box center [642, 324] width 154 height 20
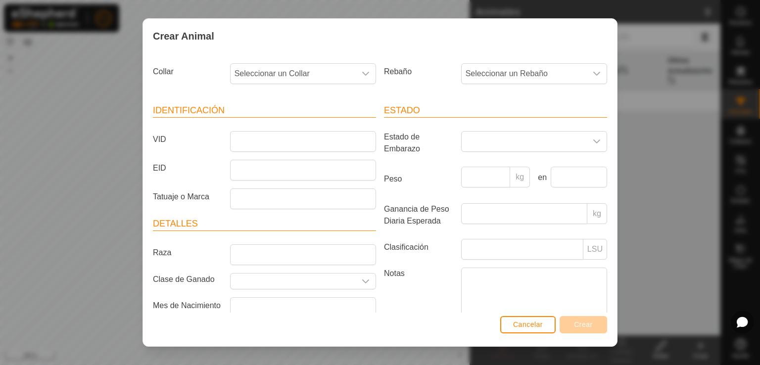
click at [557, 152] on div at bounding box center [534, 145] width 154 height 28
click at [560, 146] on span at bounding box center [523, 142] width 125 height 20
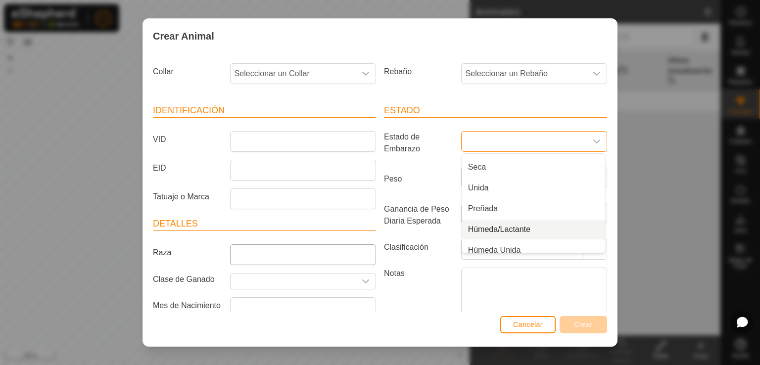
scroll to position [25, 0]
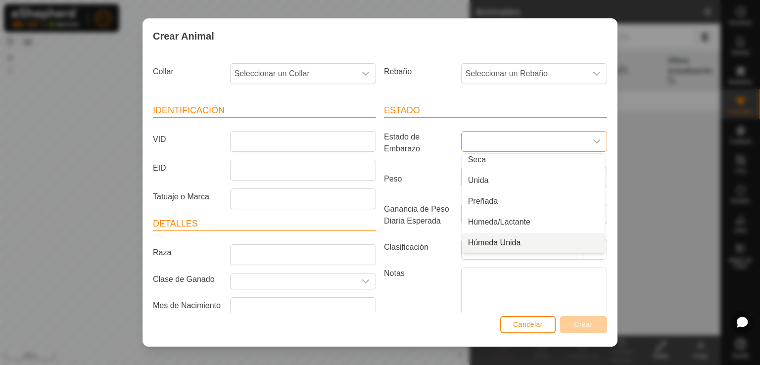
drag, startPoint x: 422, startPoint y: 151, endPoint x: 395, endPoint y: 164, distance: 29.6
click at [422, 158] on div "Estado de Embarazo Vacía Seca Unida Preñada Húmeda/Lactante Húmeda Unida" at bounding box center [495, 145] width 231 height 28
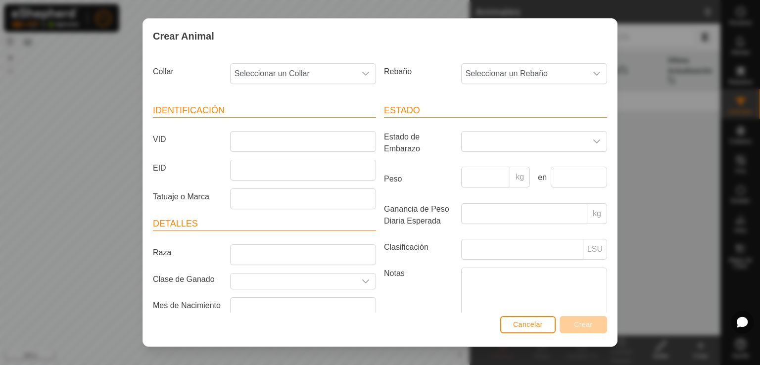
drag, startPoint x: 398, startPoint y: 143, endPoint x: 384, endPoint y: 139, distance: 14.3
click at [393, 138] on label "Estado de Embarazo" at bounding box center [418, 143] width 77 height 24
drag, startPoint x: 384, startPoint y: 139, endPoint x: 392, endPoint y: 139, distance: 7.9
click at [390, 139] on label "Estado de Embarazo" at bounding box center [418, 143] width 77 height 24
click at [392, 139] on label "Estado de Embarazo" at bounding box center [418, 143] width 77 height 24
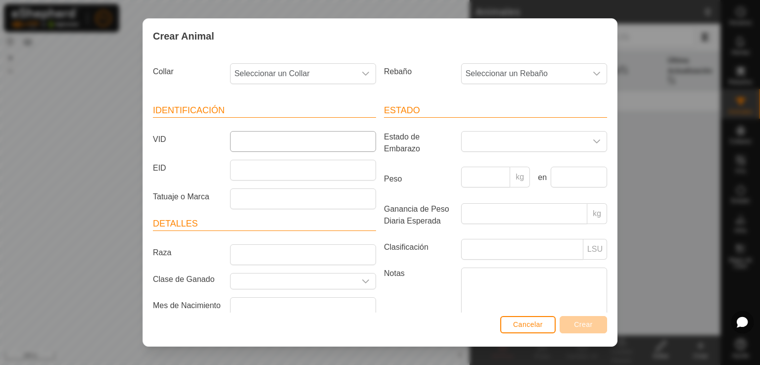
click at [265, 133] on article "Identificación VID EID Tatuaje o Marca" at bounding box center [264, 156] width 223 height 105
click at [265, 135] on input "VID" at bounding box center [303, 141] width 146 height 21
click at [531, 81] on span "Seleccionar un Rebaño" at bounding box center [523, 74] width 125 height 20
drag, startPoint x: 495, startPoint y: 129, endPoint x: 311, endPoint y: 187, distance: 193.5
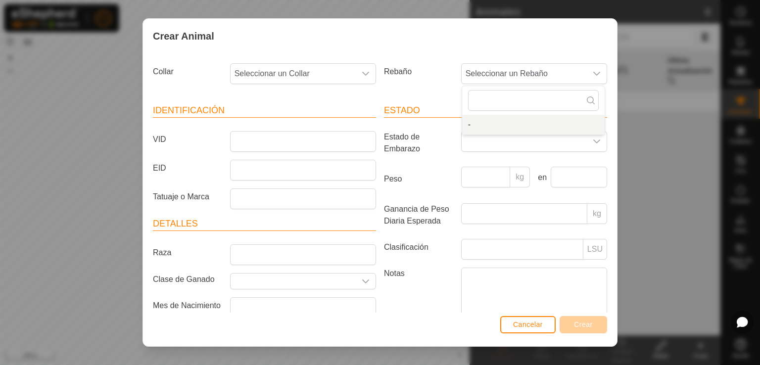
click at [494, 129] on li "-" at bounding box center [533, 125] width 142 height 20
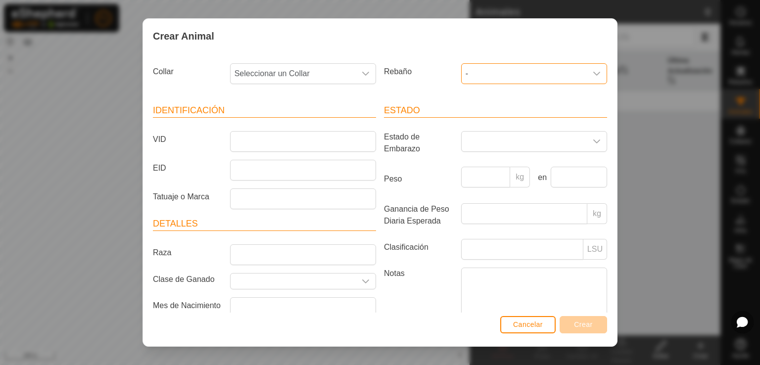
drag, startPoint x: 479, startPoint y: 66, endPoint x: 479, endPoint y: 83, distance: 16.8
click at [479, 68] on span "-" at bounding box center [523, 74] width 125 height 20
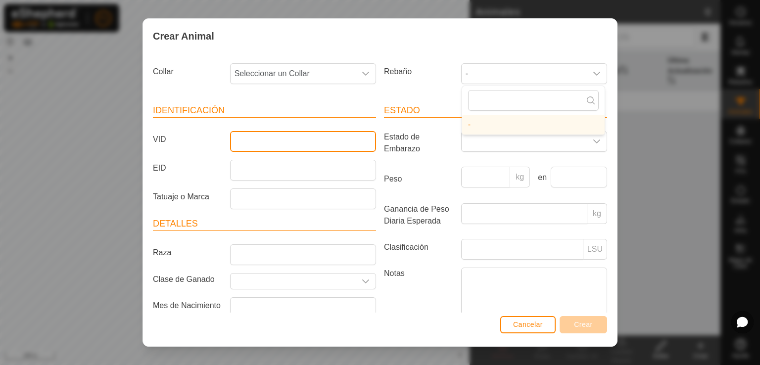
click at [354, 142] on input "VID" at bounding box center [303, 141] width 146 height 21
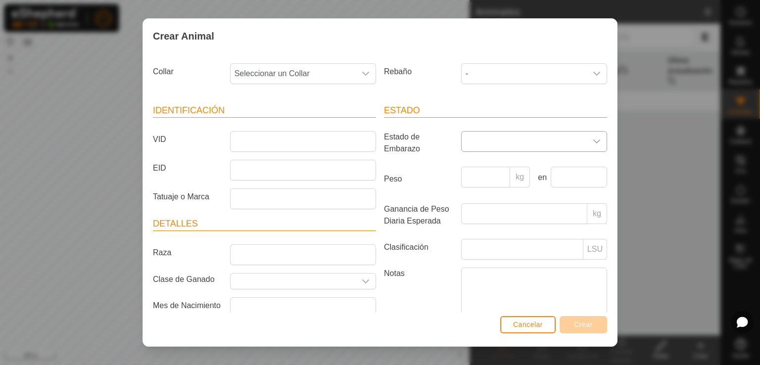
click at [522, 143] on span at bounding box center [523, 142] width 125 height 20
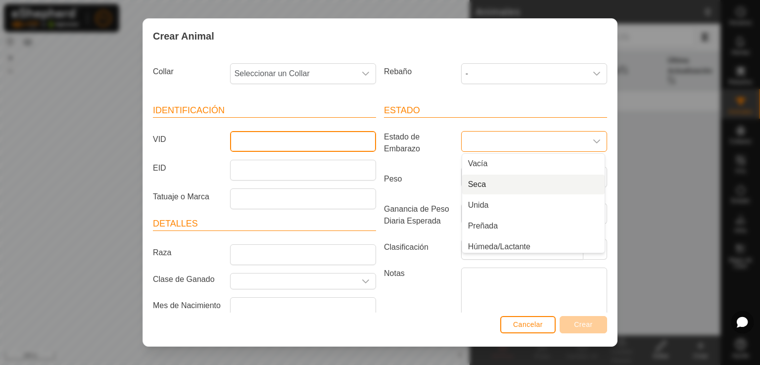
drag, startPoint x: 321, startPoint y: 141, endPoint x: 329, endPoint y: 123, distance: 19.7
click at [321, 141] on input "VID" at bounding box center [303, 141] width 146 height 21
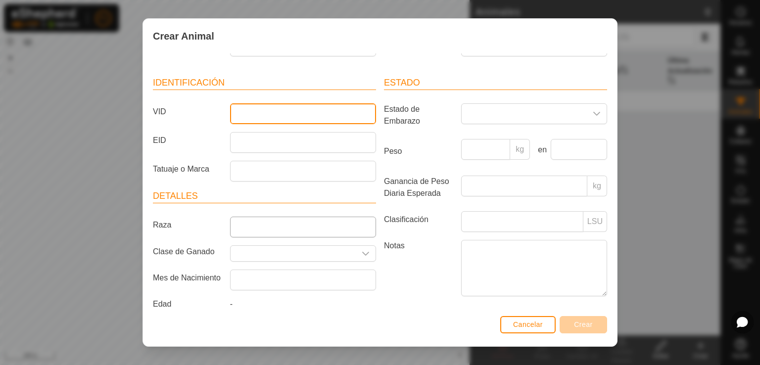
scroll to position [40, 0]
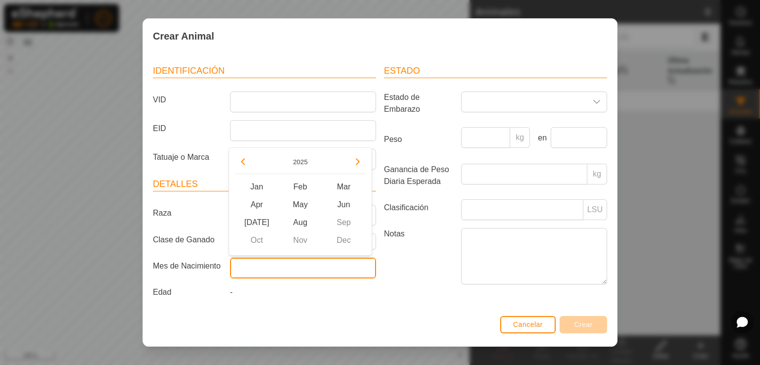
click at [272, 269] on input "text" at bounding box center [303, 268] width 146 height 21
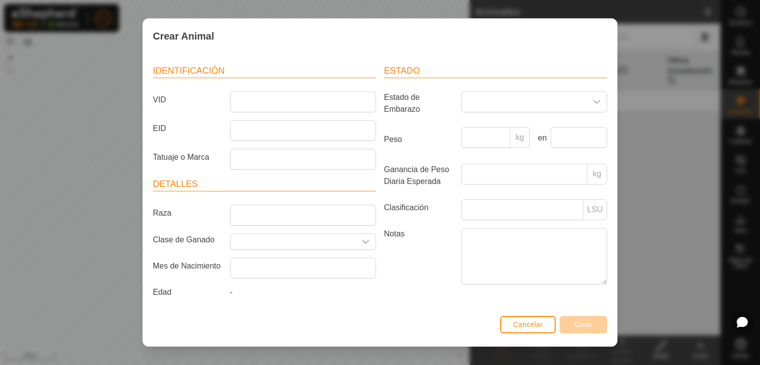
click at [252, 298] on div "-" at bounding box center [303, 294] width 154 height 16
click at [299, 211] on input "Raza" at bounding box center [303, 215] width 146 height 21
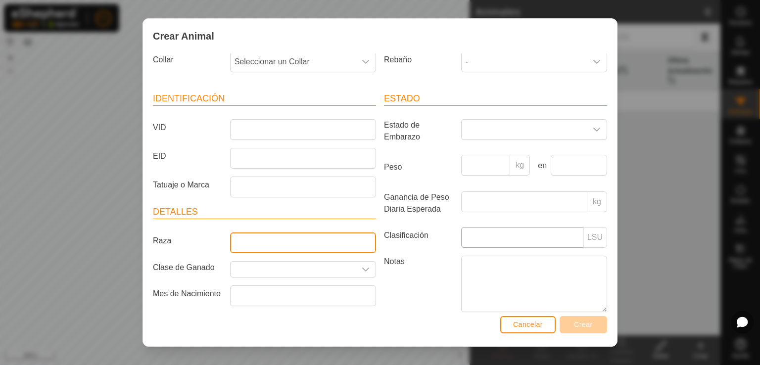
scroll to position [0, 0]
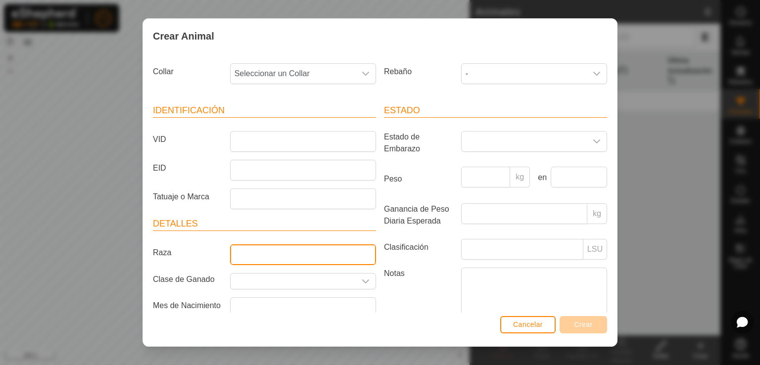
click at [267, 257] on input "Raza" at bounding box center [303, 254] width 146 height 21
click at [288, 280] on input "Seleccione o ingrese una Clase de Ganado" at bounding box center [292, 280] width 125 height 15
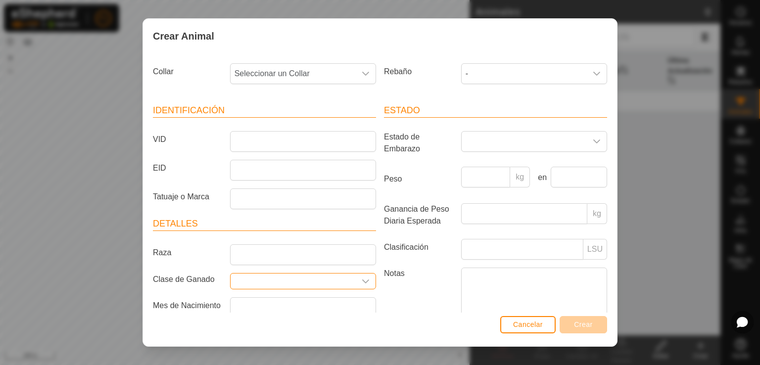
click at [361, 277] on icon "dropdown trigger" at bounding box center [365, 281] width 8 height 8
click at [303, 323] on li "No results found" at bounding box center [300, 329] width 142 height 20
drag, startPoint x: 303, startPoint y: 327, endPoint x: 291, endPoint y: 314, distance: 17.2
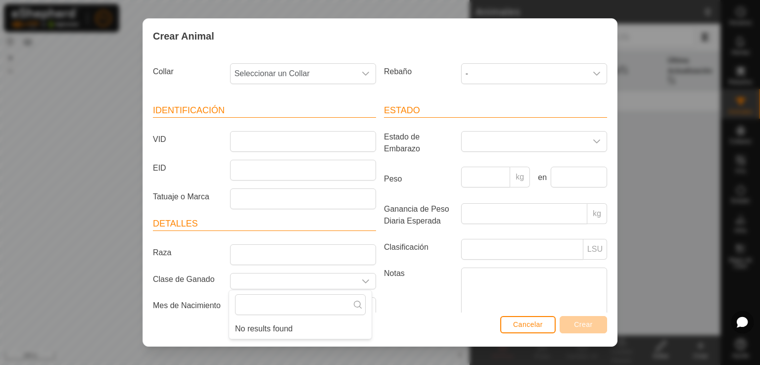
click at [300, 328] on li "No results found" at bounding box center [300, 329] width 142 height 20
click at [302, 303] on input "text" at bounding box center [300, 304] width 131 height 21
type input "m"
click at [486, 218] on input "Ganancia de Peso Diaria Esperada" at bounding box center [524, 213] width 126 height 21
drag, startPoint x: 514, startPoint y: 248, endPoint x: 502, endPoint y: 268, distance: 23.3
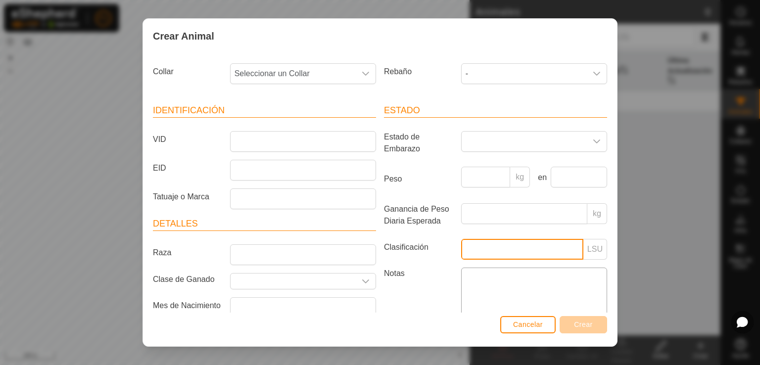
click at [510, 262] on article "Estado Estado de Embarazo Peso kg en Ganancia de Peso Diaria Esperada kg Clasif…" at bounding box center [495, 216] width 223 height 224
click at [590, 253] on p-inputgroup-addon "LSU" at bounding box center [595, 249] width 24 height 21
click at [542, 266] on article "Estado Estado de Embarazo Peso kg en Ganancia de Peso Diaria Esperada kg Clasif…" at bounding box center [495, 216] width 223 height 224
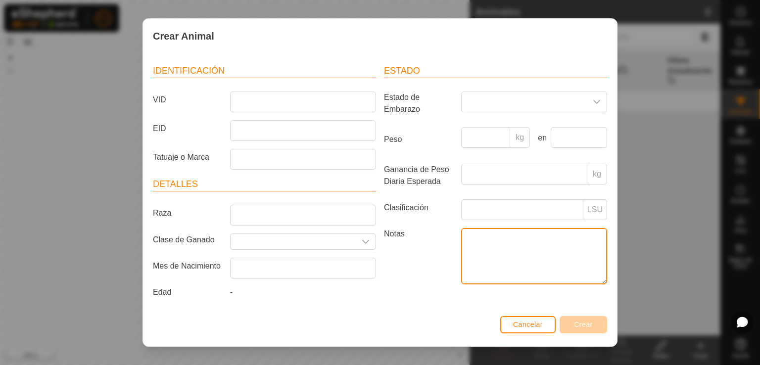
click at [538, 271] on textarea "Notas" at bounding box center [534, 256] width 146 height 56
click at [496, 183] on p-inputgroup "kg" at bounding box center [534, 174] width 146 height 21
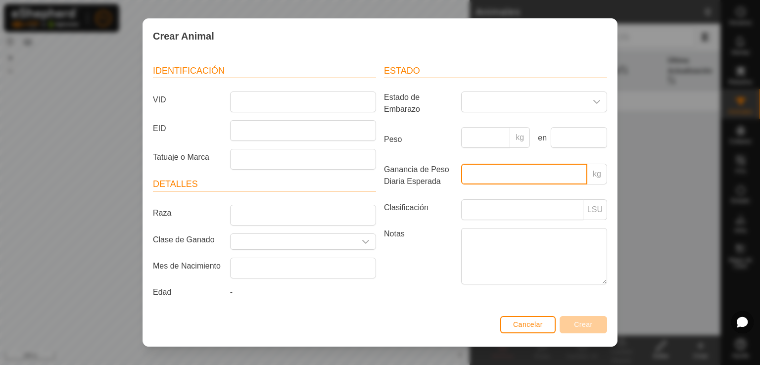
click at [510, 175] on input "Ganancia de Peso Diaria Esperada" at bounding box center [524, 174] width 126 height 21
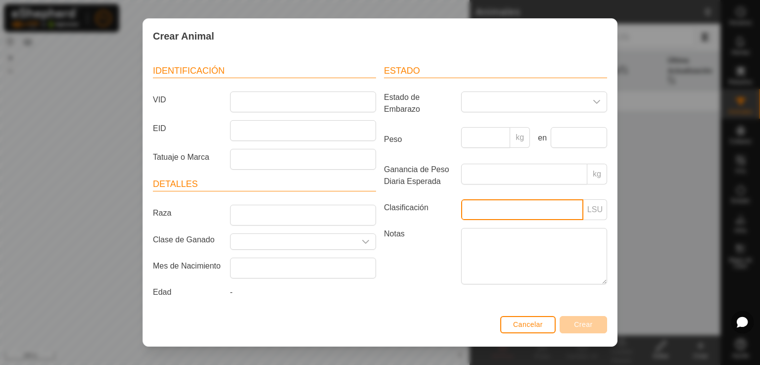
click at [509, 207] on input "Clasificación" at bounding box center [522, 209] width 122 height 21
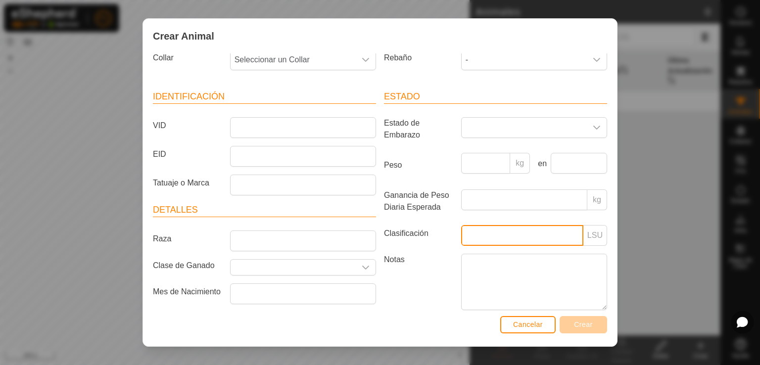
scroll to position [0, 0]
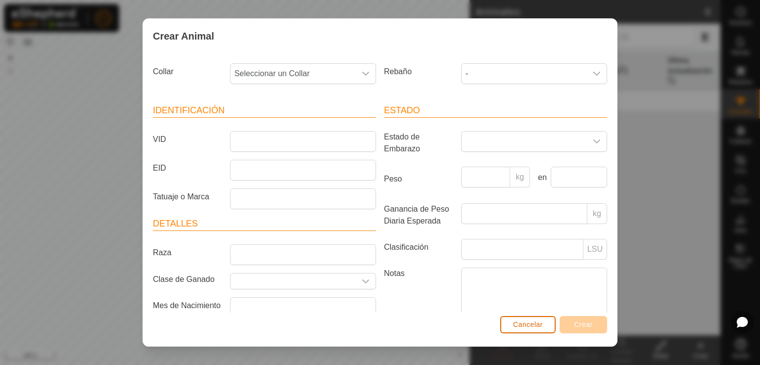
drag, startPoint x: 526, startPoint y: 323, endPoint x: 487, endPoint y: 321, distance: 39.1
click at [521, 326] on span "Cancelar" at bounding box center [528, 324] width 30 height 8
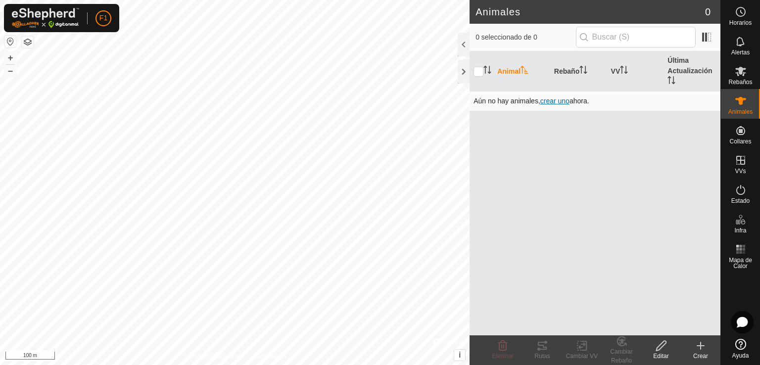
click at [557, 99] on span "crear uno" at bounding box center [554, 101] width 29 height 8
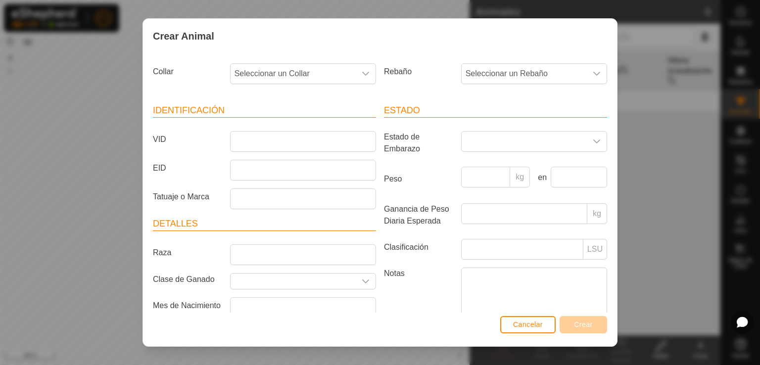
scroll to position [40, 0]
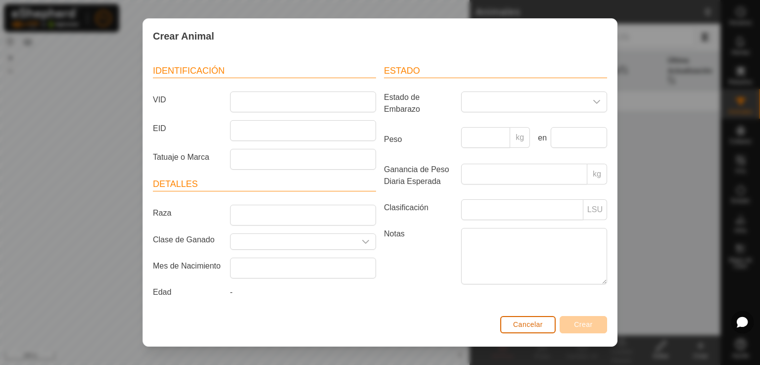
drag, startPoint x: 535, startPoint y: 327, endPoint x: 557, endPoint y: 279, distance: 52.4
click at [535, 324] on span "Cancelar" at bounding box center [528, 324] width 30 height 8
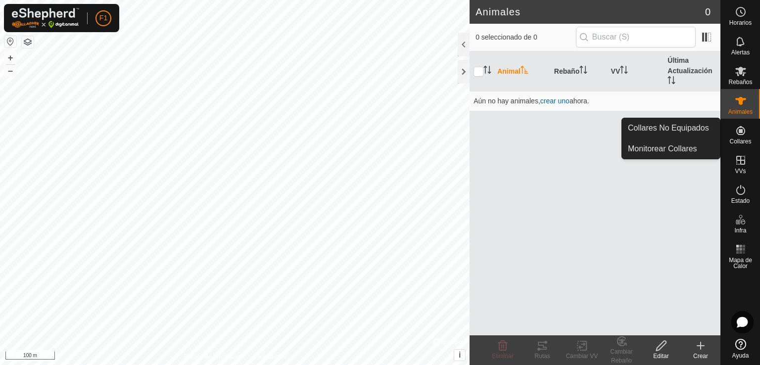
click at [753, 135] on div "Collares" at bounding box center [739, 134] width 39 height 30
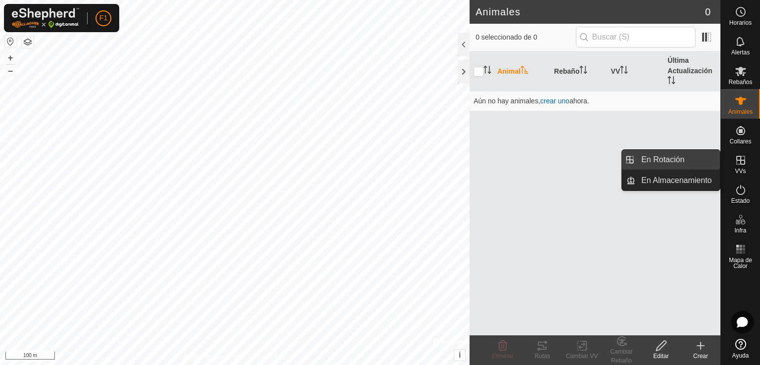
click at [694, 162] on link "En Rotación" at bounding box center [677, 160] width 85 height 20
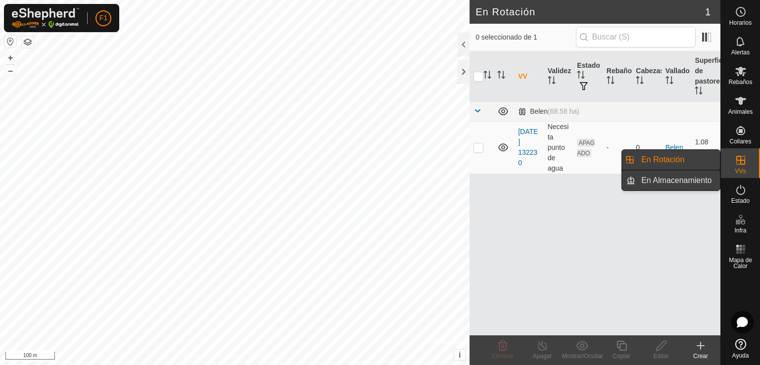
click at [698, 180] on link "En Almacenamiento" at bounding box center [677, 181] width 85 height 20
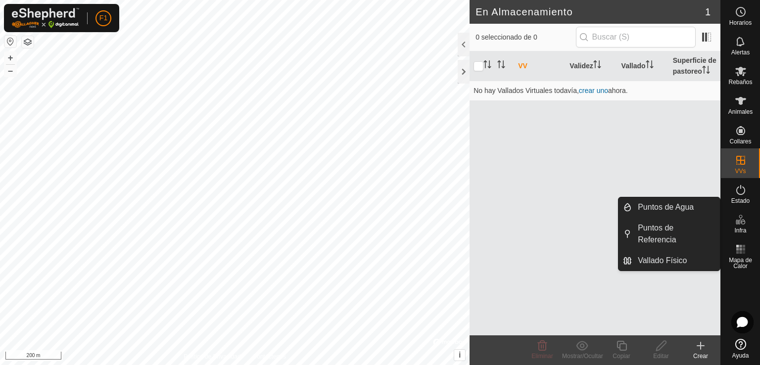
click at [737, 224] on icon at bounding box center [740, 220] width 12 height 12
